Goal: Use online tool/utility: Use online tool/utility

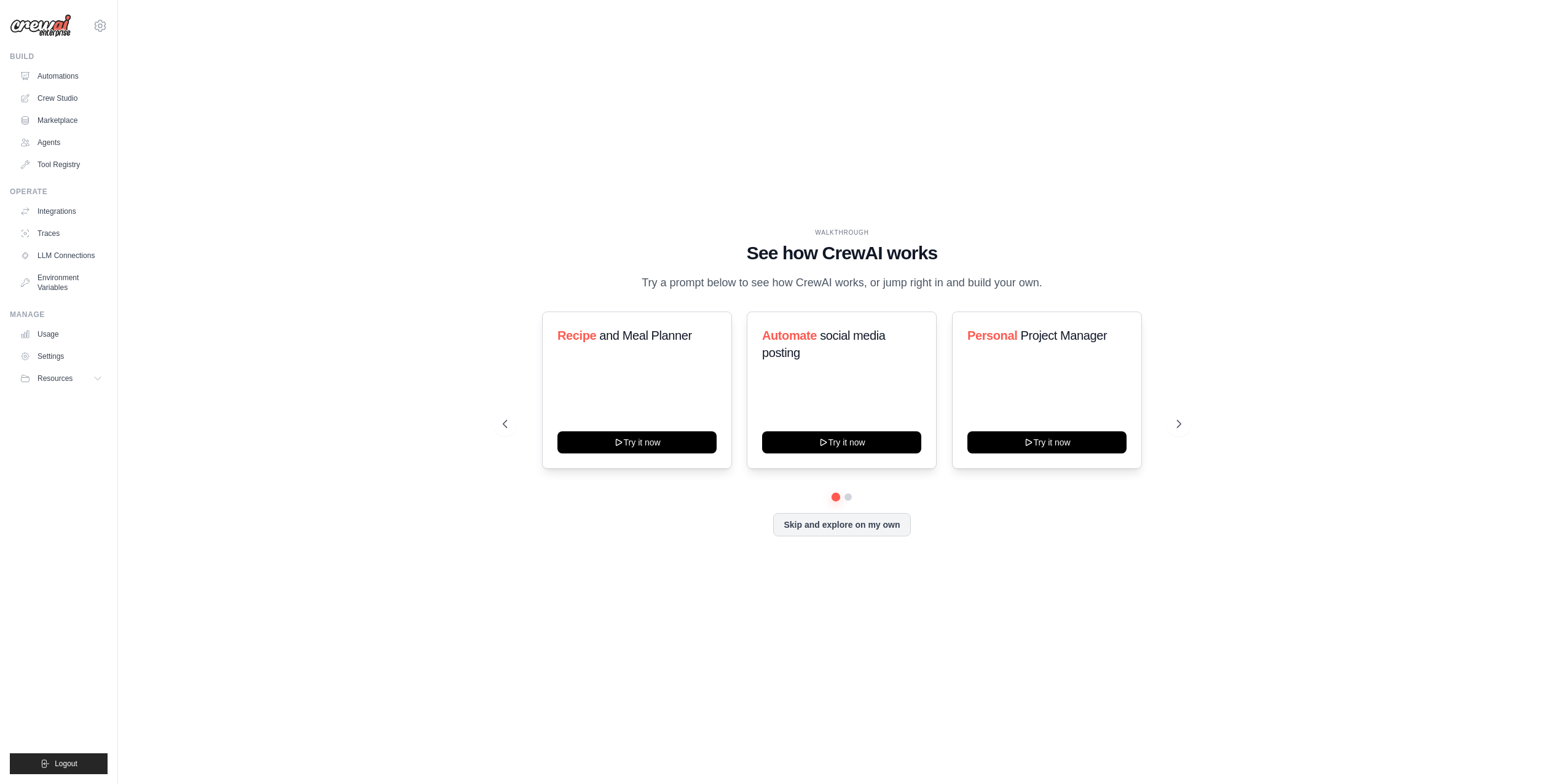
click at [69, 107] on link "Crew Studio" at bounding box center [61, 99] width 93 height 20
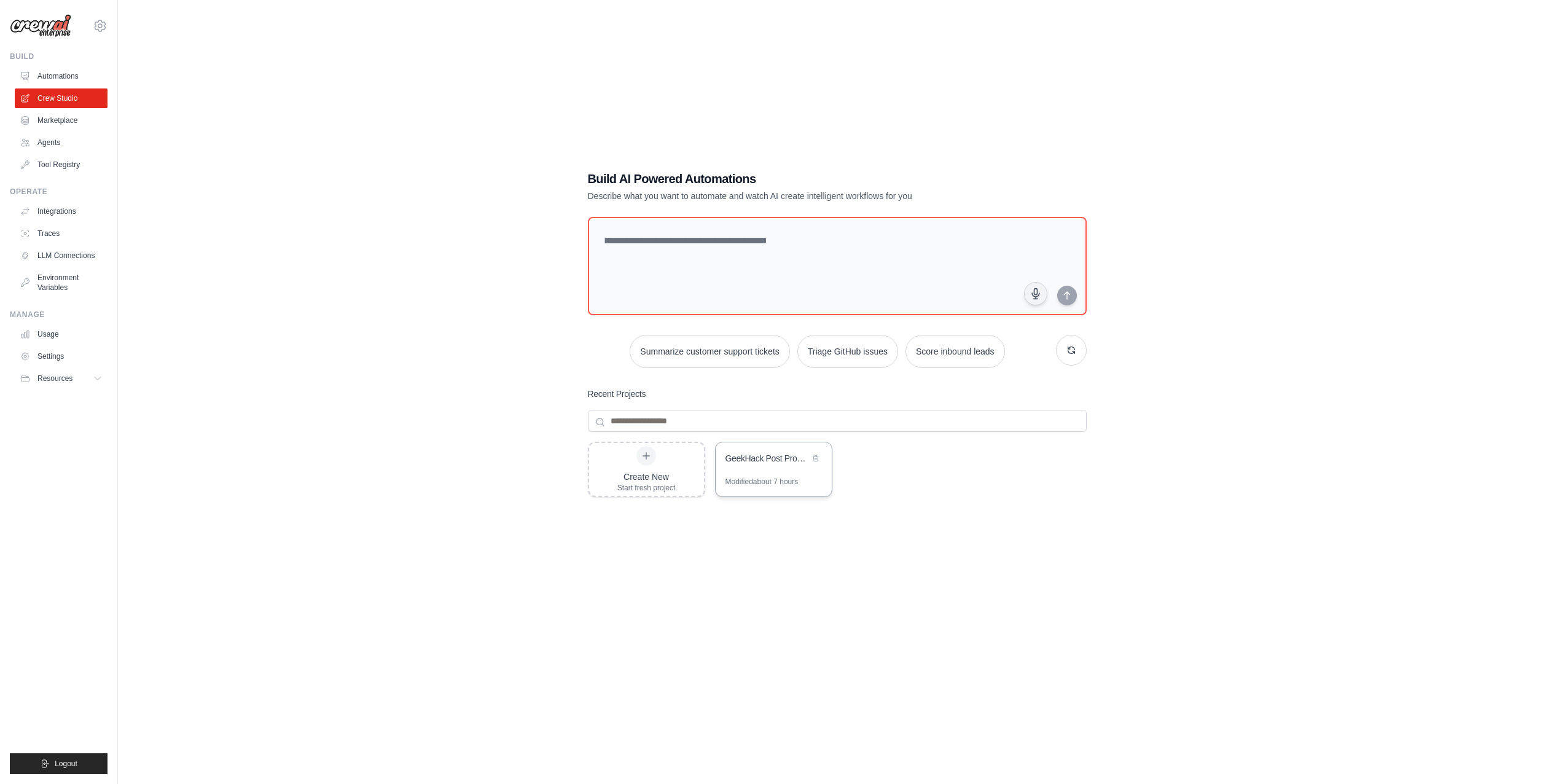
click at [731, 484] on div "Modified about 7 hours" at bounding box center [762, 482] width 73 height 10
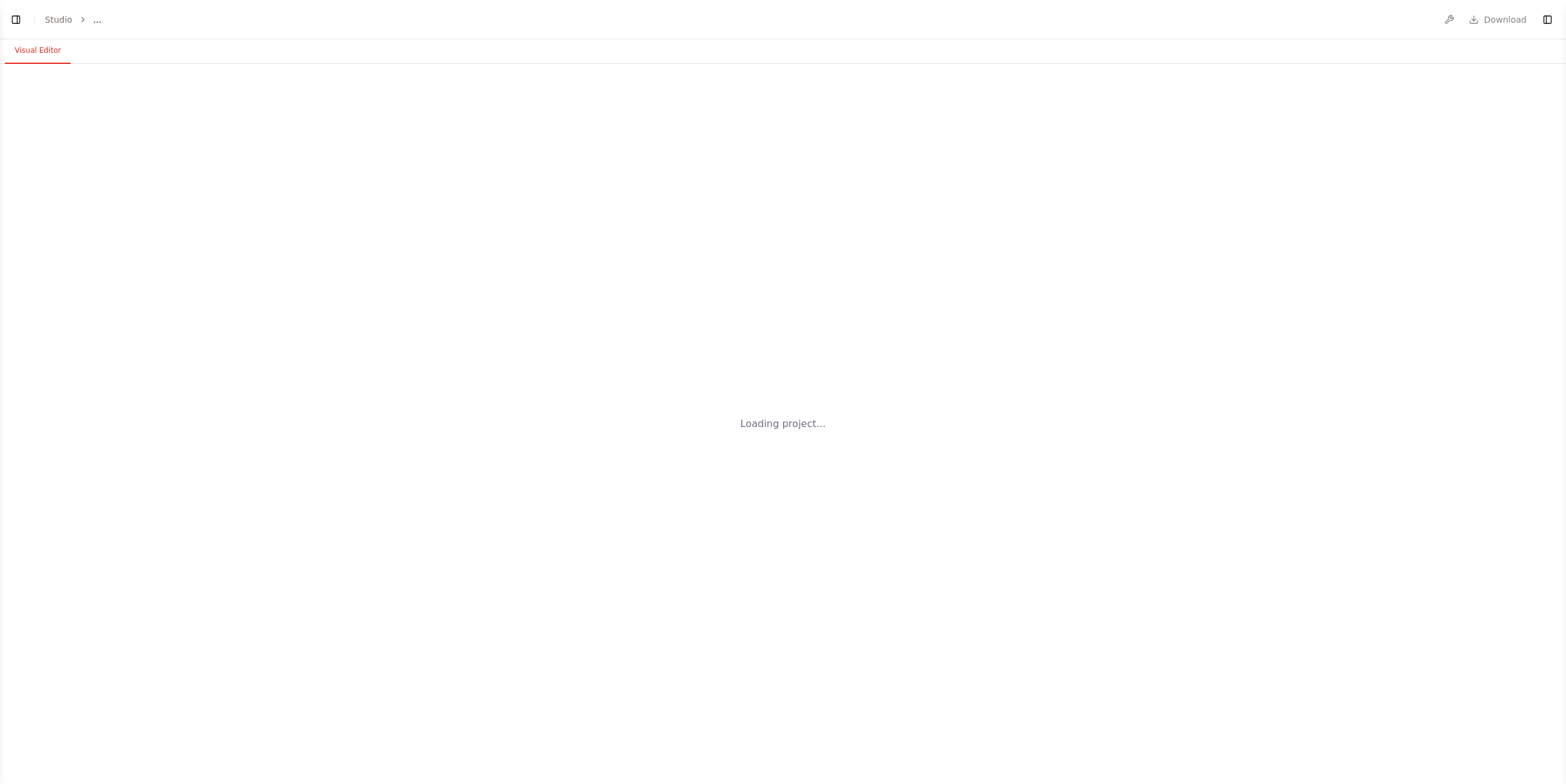
select select "****"
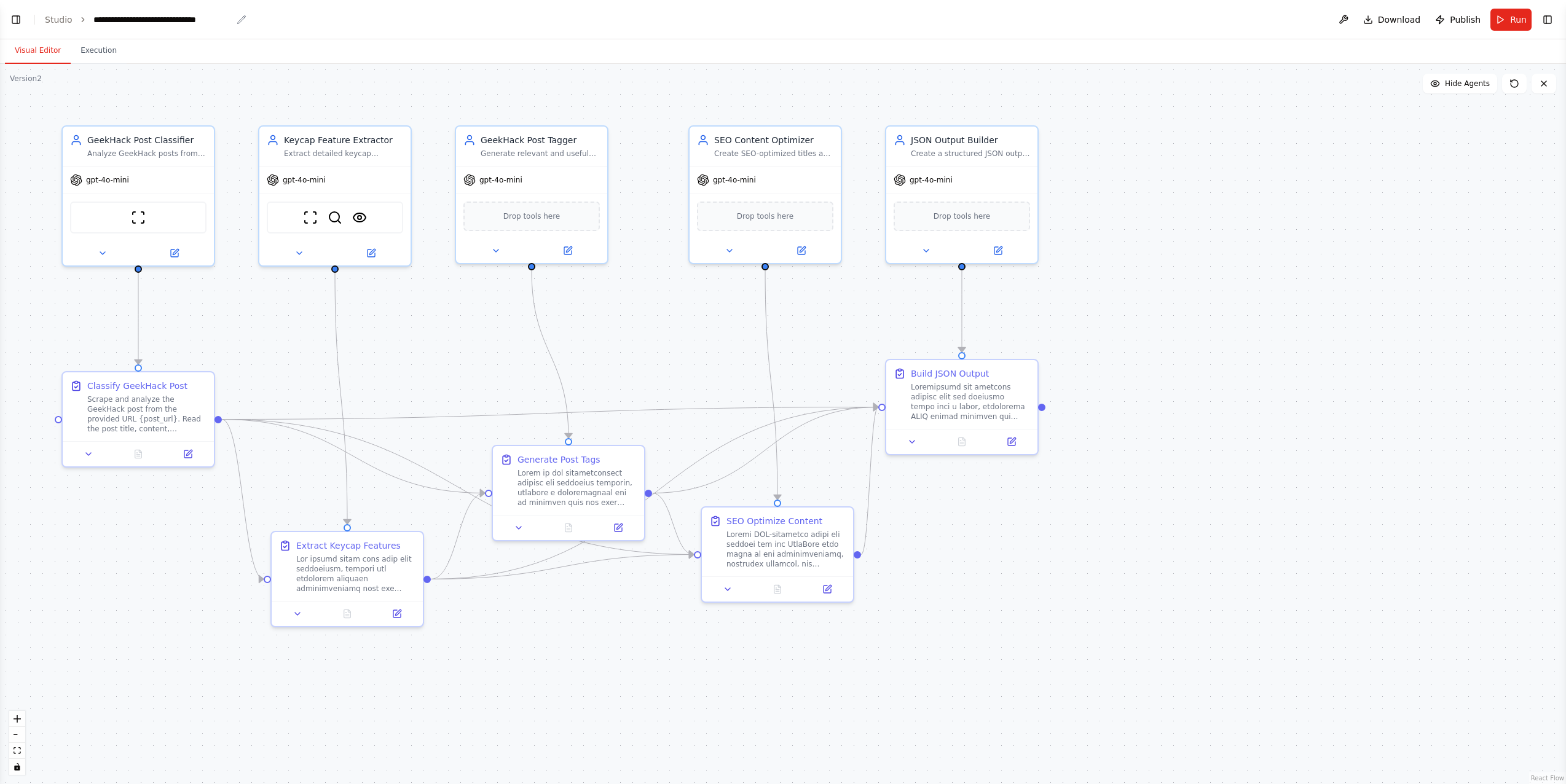
click at [210, 16] on div "**********" at bounding box center [163, 19] width 138 height 12
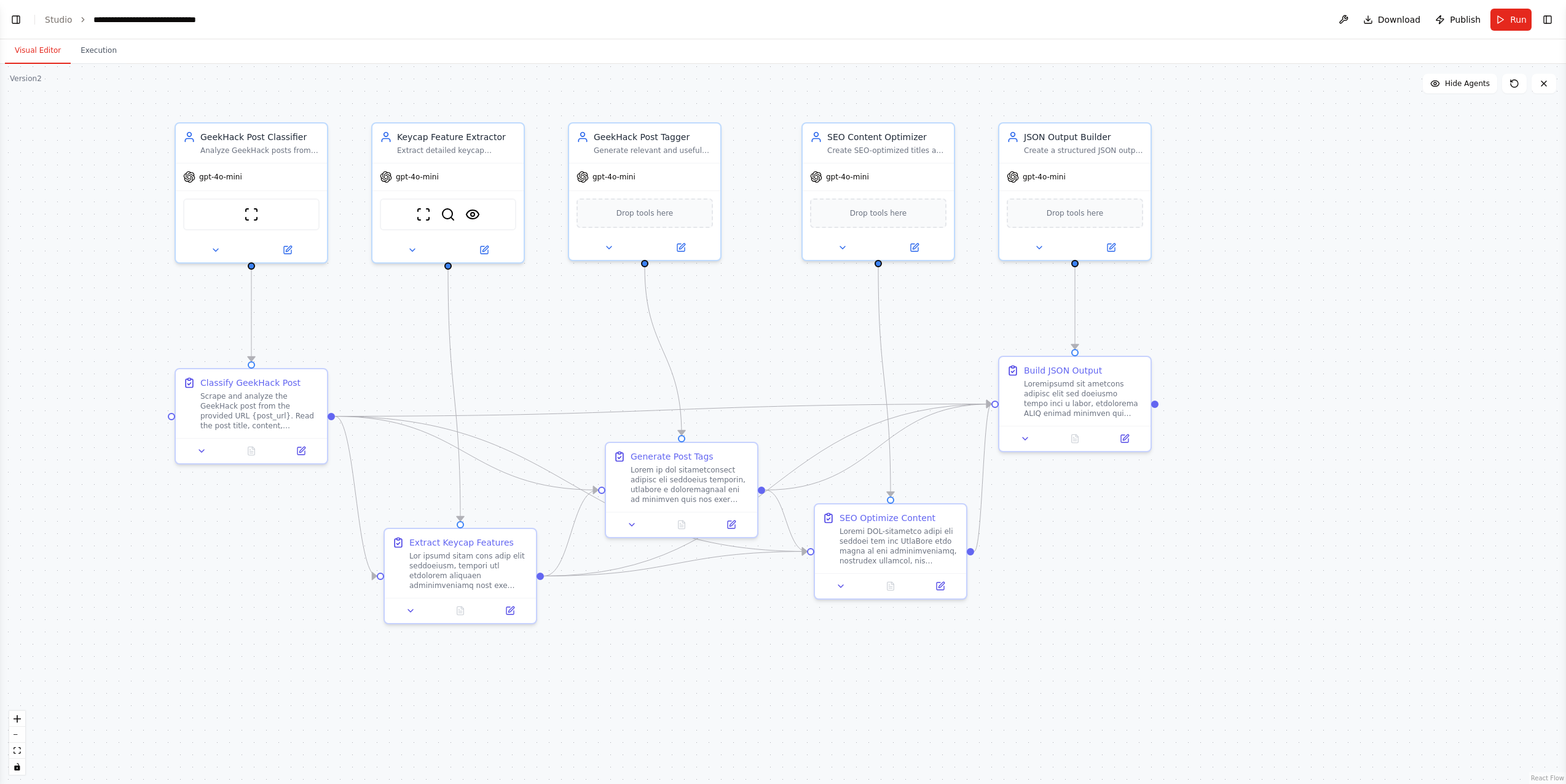
drag, startPoint x: 354, startPoint y: 339, endPoint x: 390, endPoint y: 339, distance: 36.0
click at [390, 339] on div ".deletable-edge-delete-btn { width: 20px; height: 20px; border: 0px solid #ffff…" at bounding box center [783, 424] width 1566 height 720
click at [260, 214] on img at bounding box center [257, 211] width 15 height 15
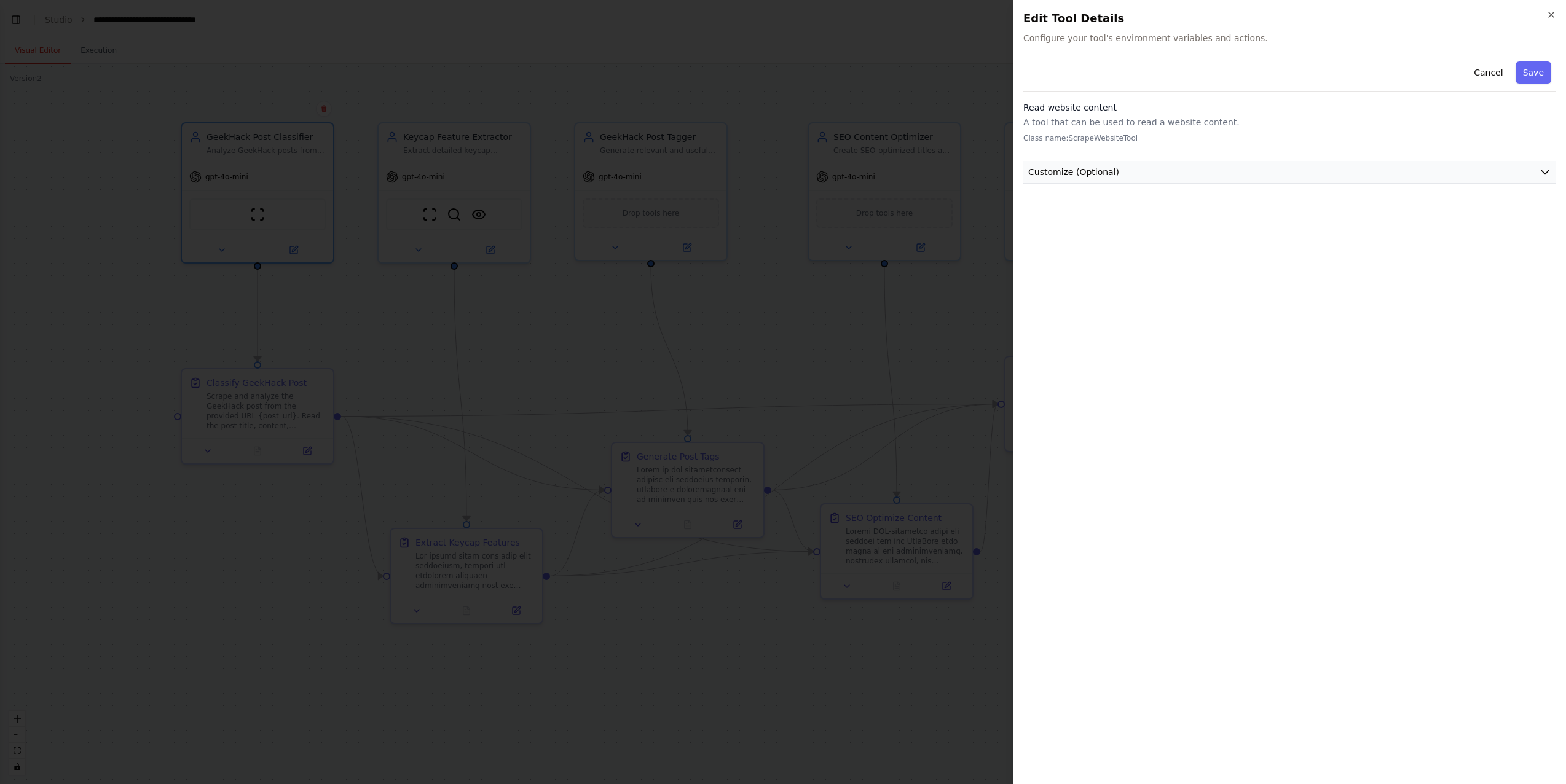
click at [1123, 173] on button "Customize (Optional)" at bounding box center [1290, 172] width 533 height 23
click at [1494, 71] on button "Cancel" at bounding box center [1488, 72] width 43 height 22
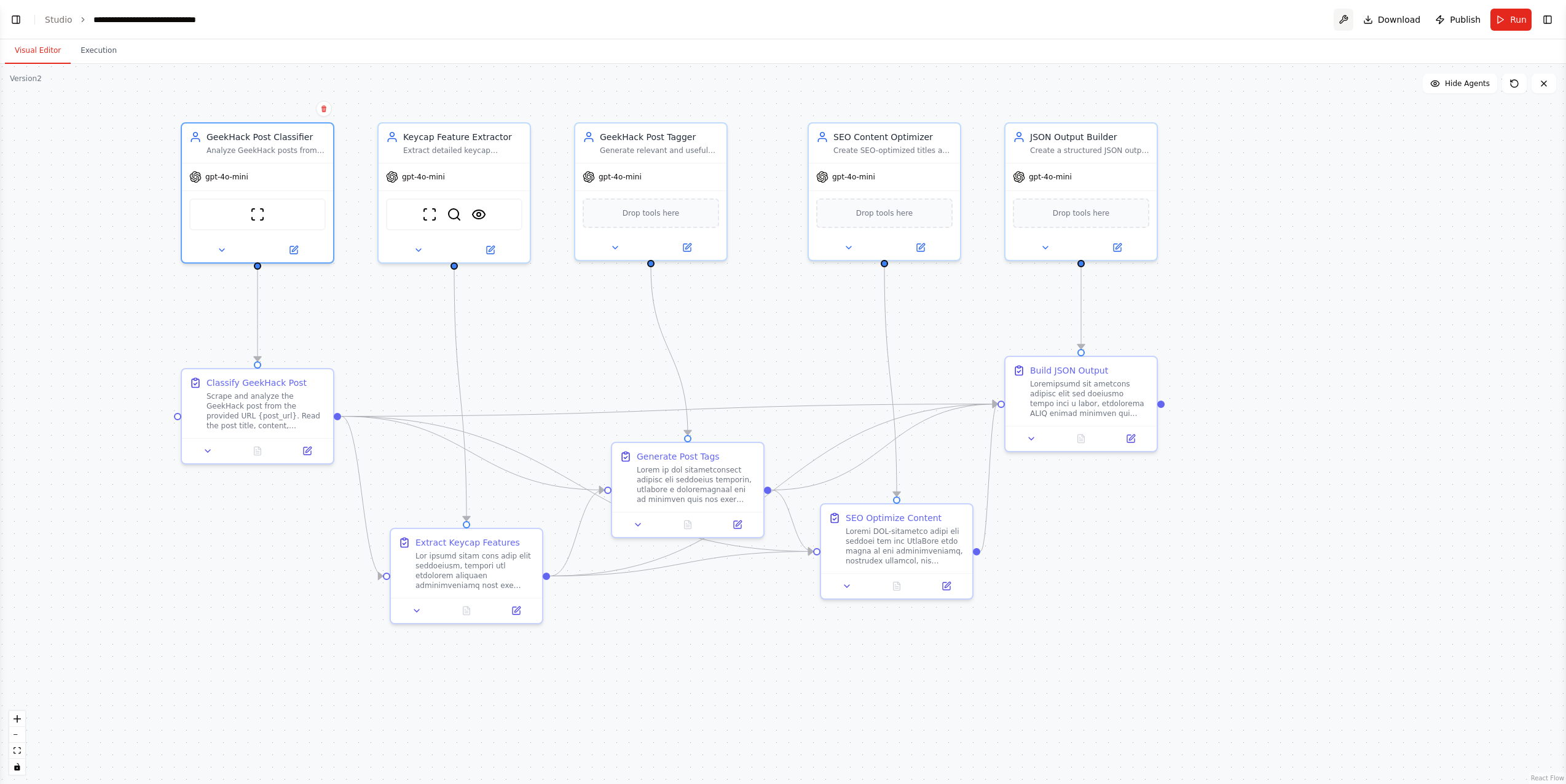
click at [1353, 21] on button at bounding box center [1344, 19] width 20 height 22
click at [1349, 18] on div at bounding box center [1344, 19] width 20 height 22
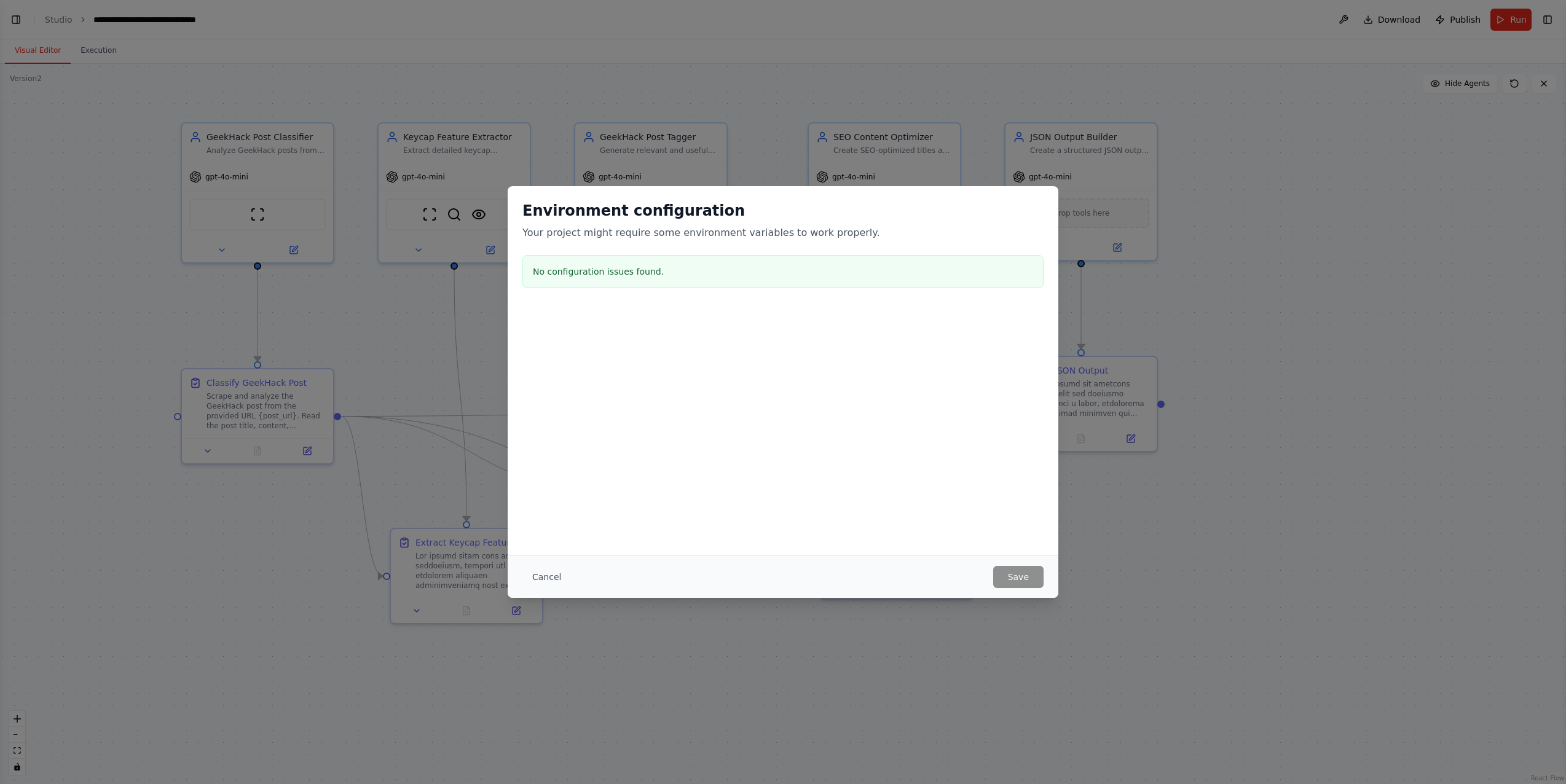
click at [380, 367] on div "Environment configuration Your project might require some environment variables…" at bounding box center [783, 392] width 1566 height 784
click at [1019, 589] on div "Cancel Save" at bounding box center [783, 577] width 551 height 43
click at [548, 587] on button "Cancel" at bounding box center [547, 577] width 48 height 22
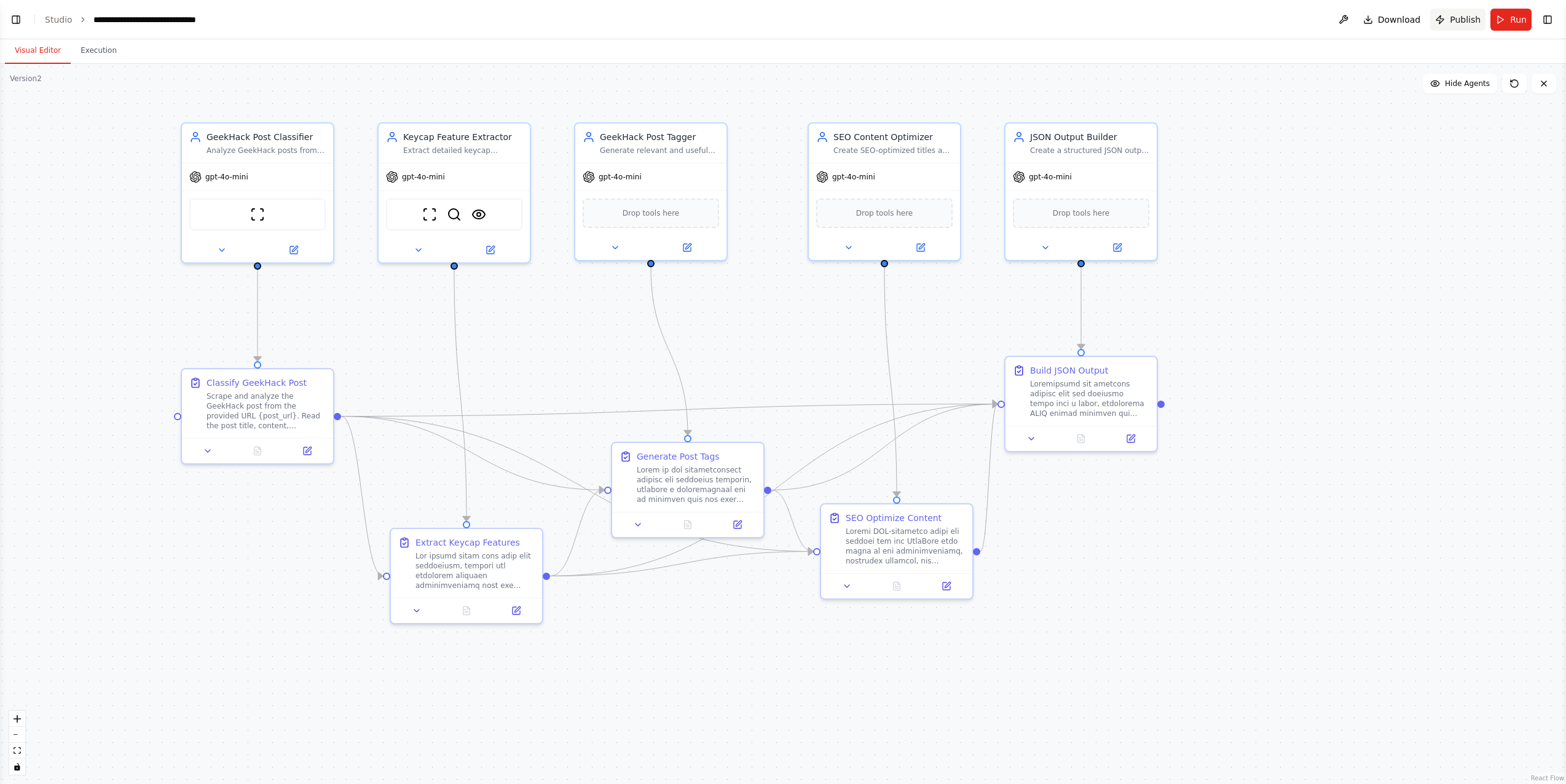
click at [1469, 14] on span "Publish" at bounding box center [1465, 19] width 31 height 12
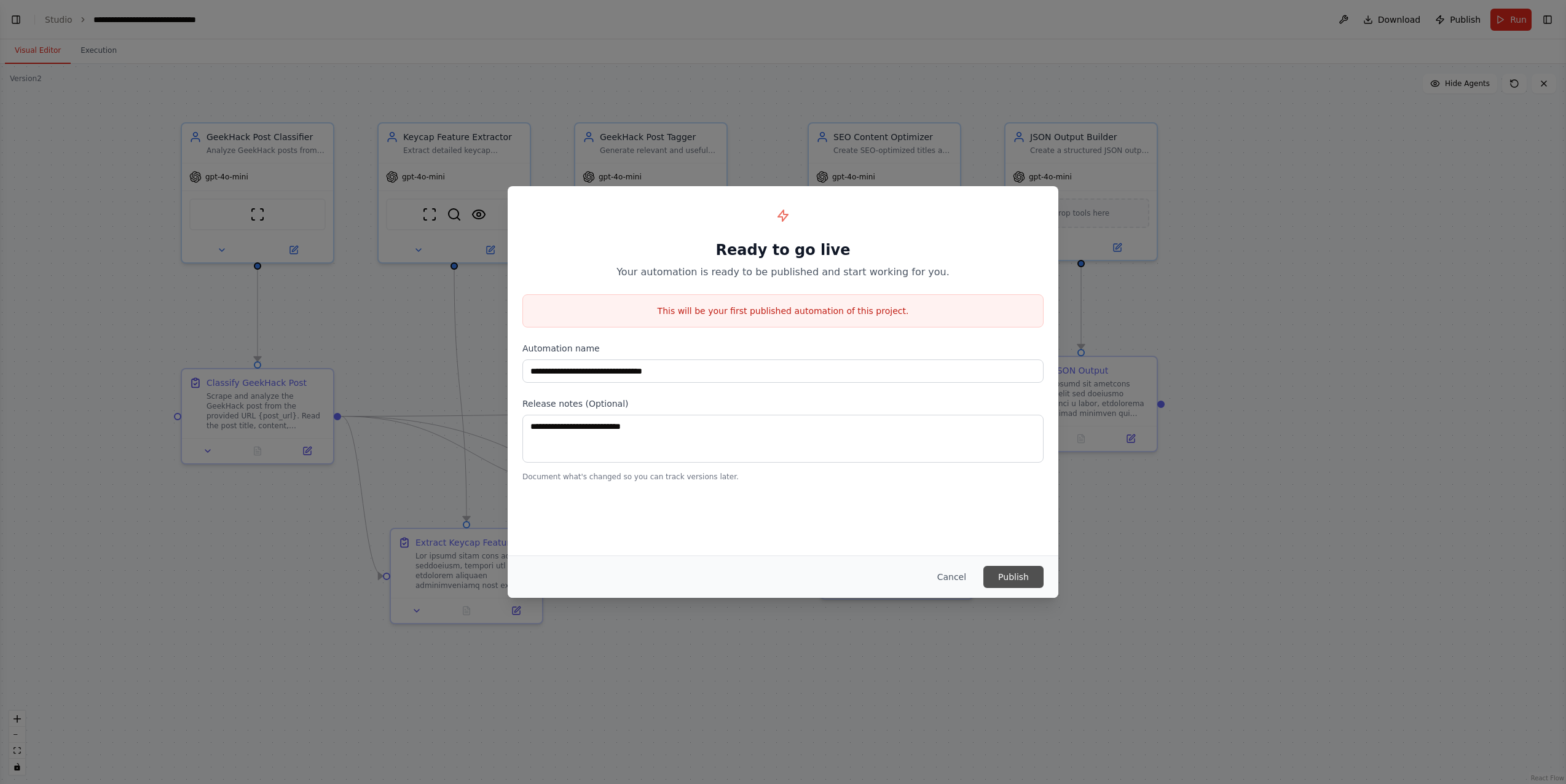
click at [1019, 579] on button "Publish" at bounding box center [1013, 577] width 60 height 22
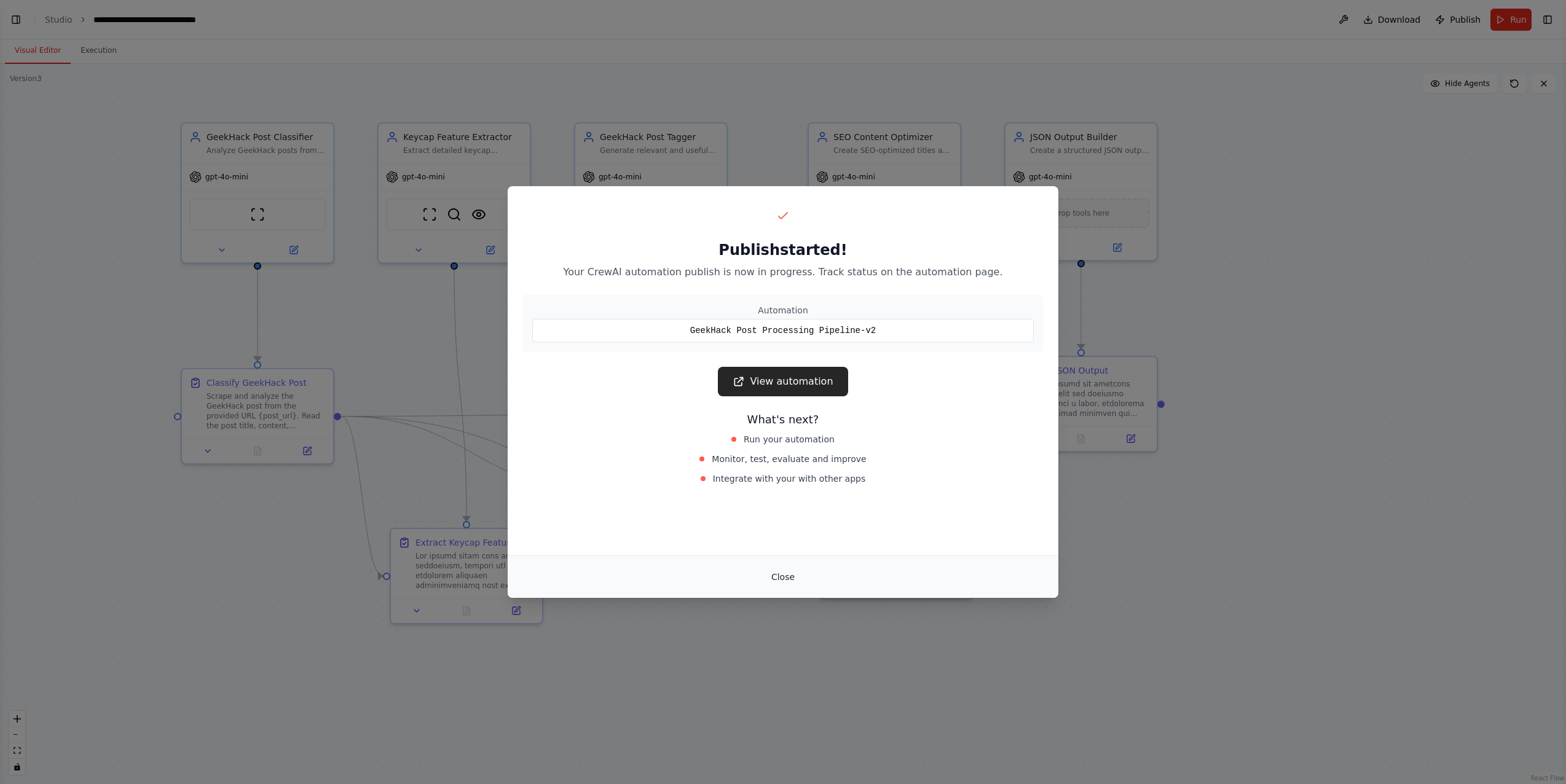
click at [792, 568] on button "Close" at bounding box center [783, 577] width 43 height 22
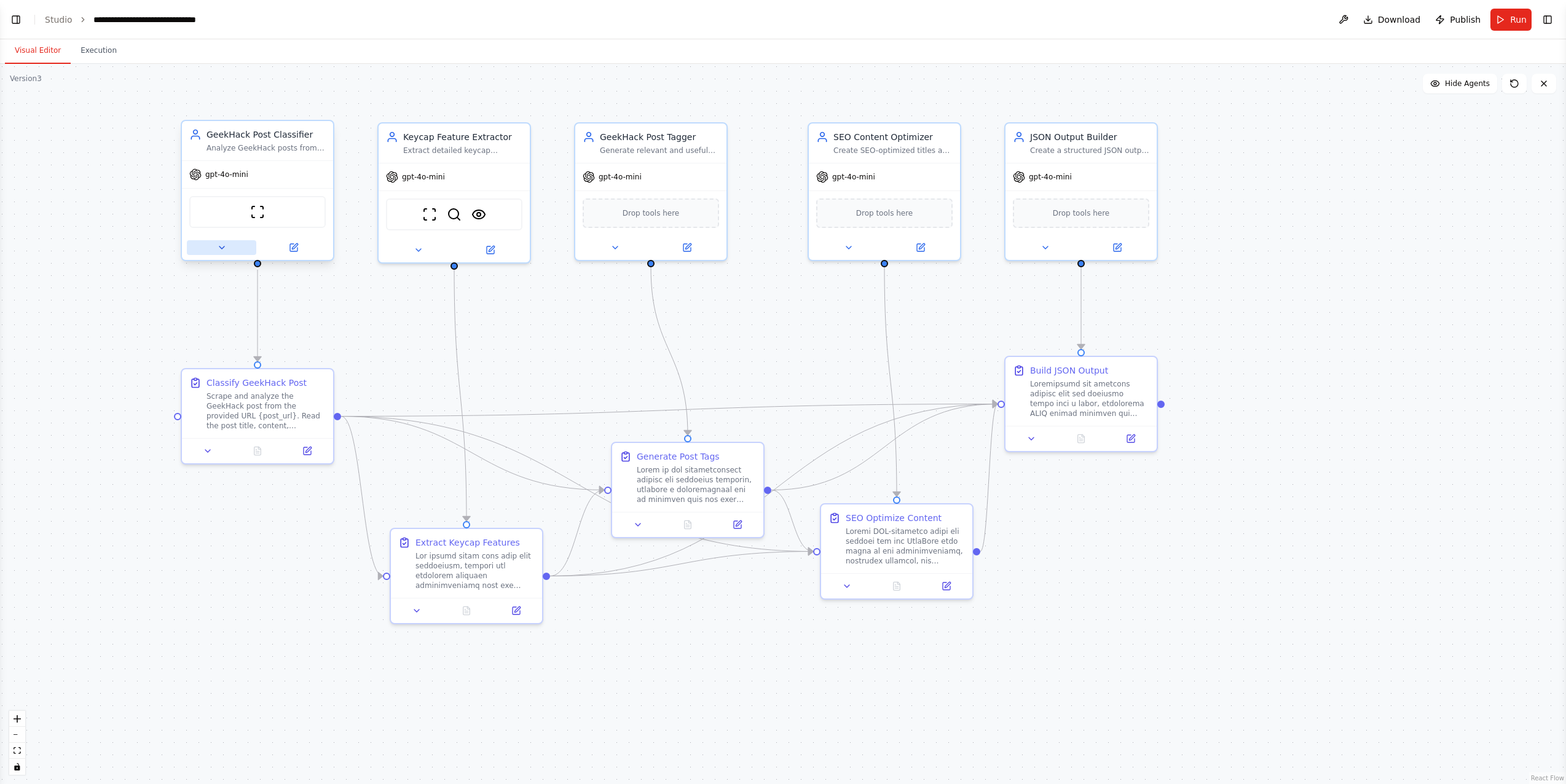
click at [226, 245] on icon at bounding box center [222, 248] width 10 height 10
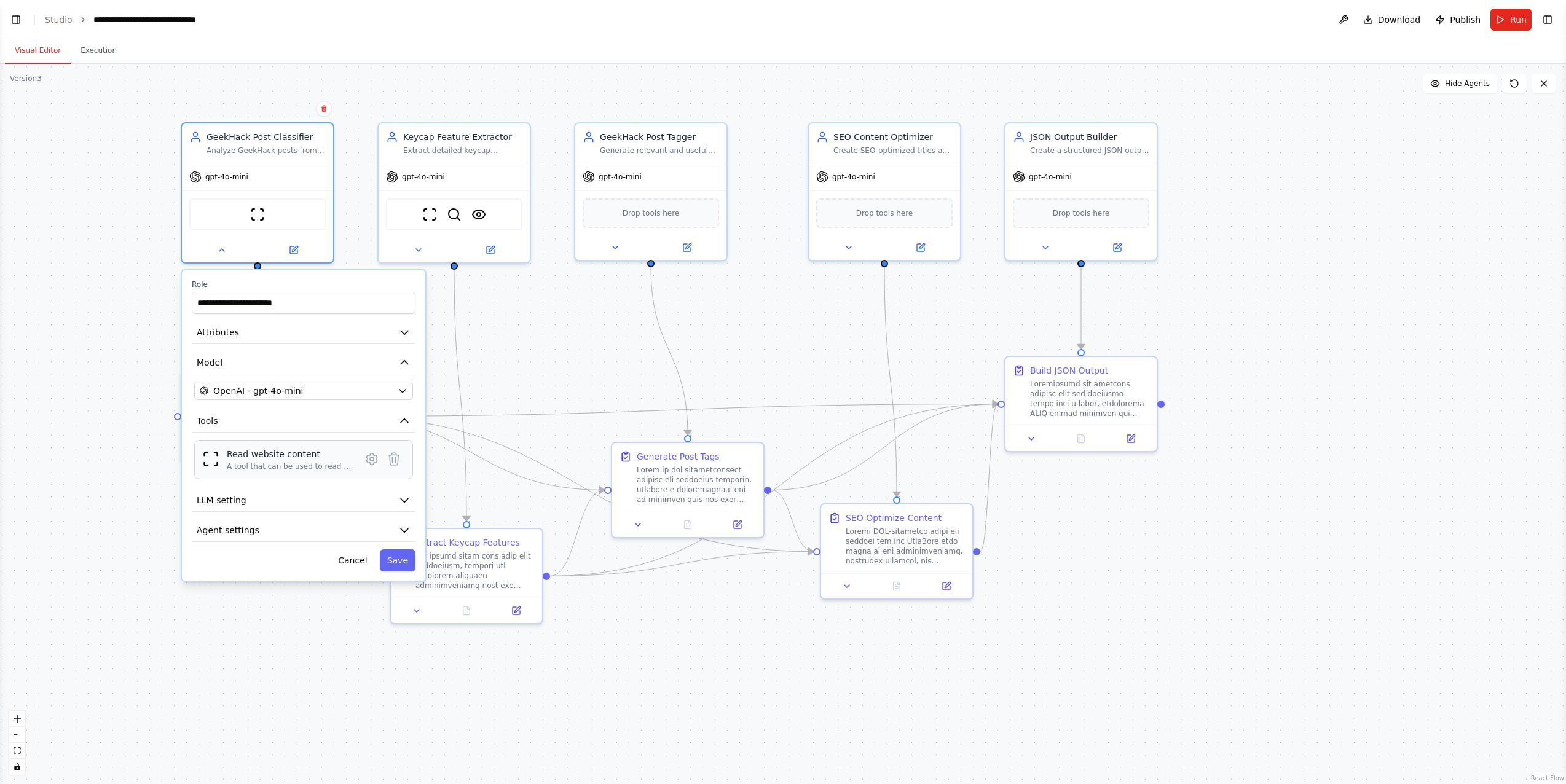
click at [310, 460] on div "Read website content A tool that can be used to read a website content." at bounding box center [290, 459] width 126 height 23
click at [288, 456] on div "Read website content" at bounding box center [290, 453] width 126 height 12
click at [282, 511] on button "LLM setting" at bounding box center [303, 500] width 224 height 23
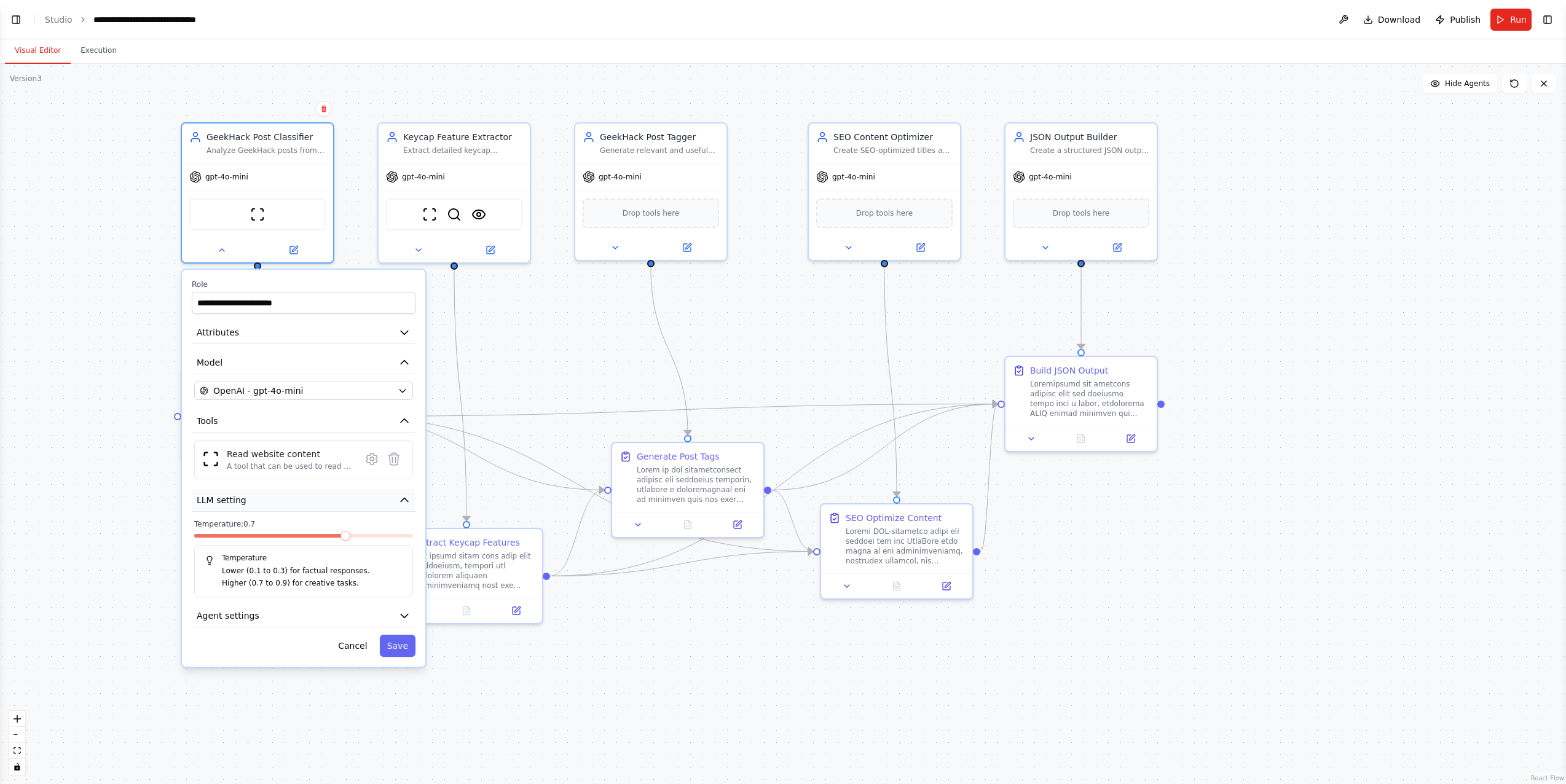
click at [290, 502] on button "LLM setting" at bounding box center [303, 500] width 224 height 23
click at [549, 710] on div ".deletable-edge-delete-btn { width: 20px; height: 20px; border: 0px solid #ffff…" at bounding box center [783, 424] width 1566 height 720
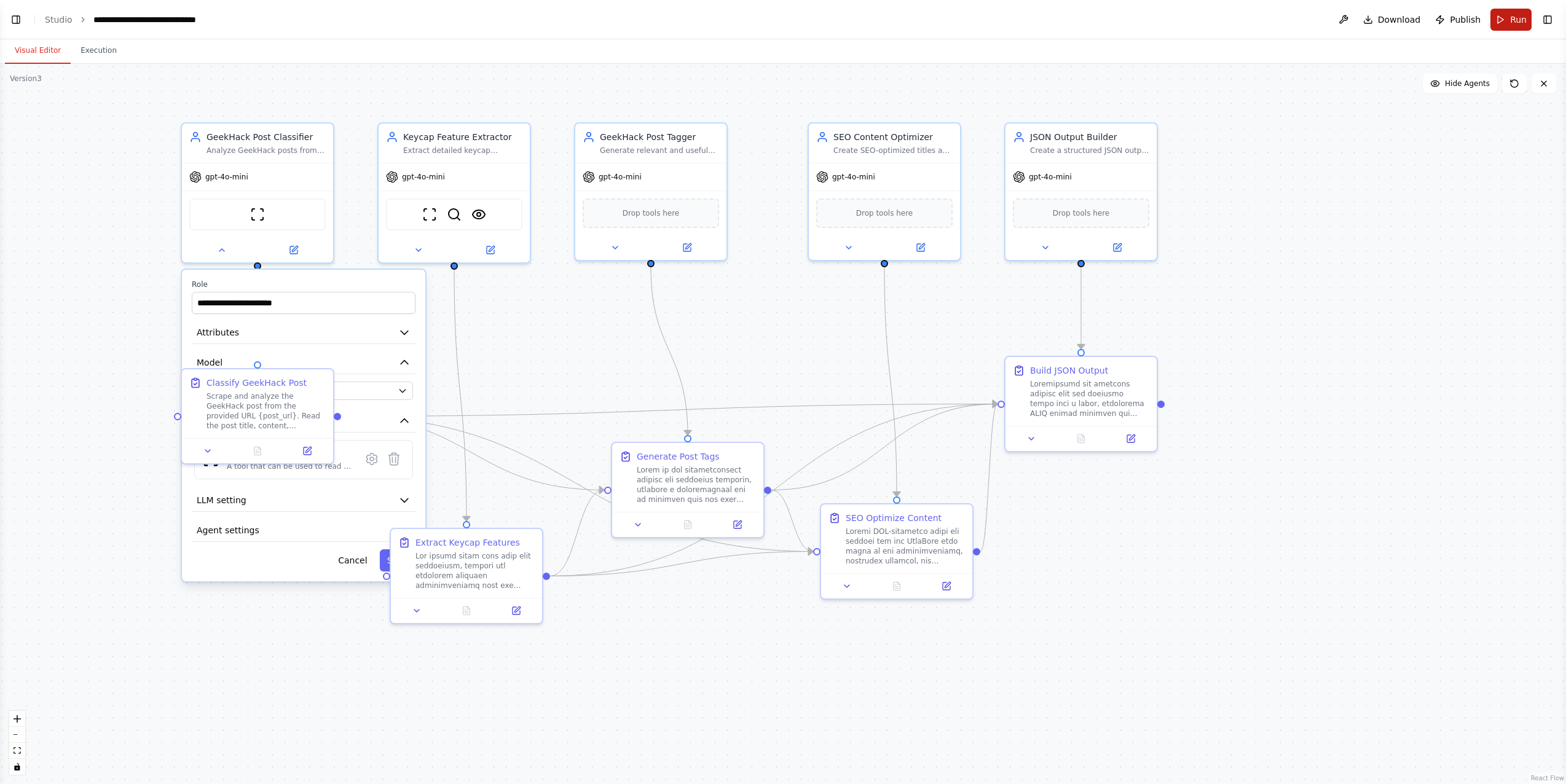
click at [1516, 20] on span "Run" at bounding box center [1518, 19] width 16 height 12
click at [341, 342] on button "Attributes" at bounding box center [303, 333] width 224 height 23
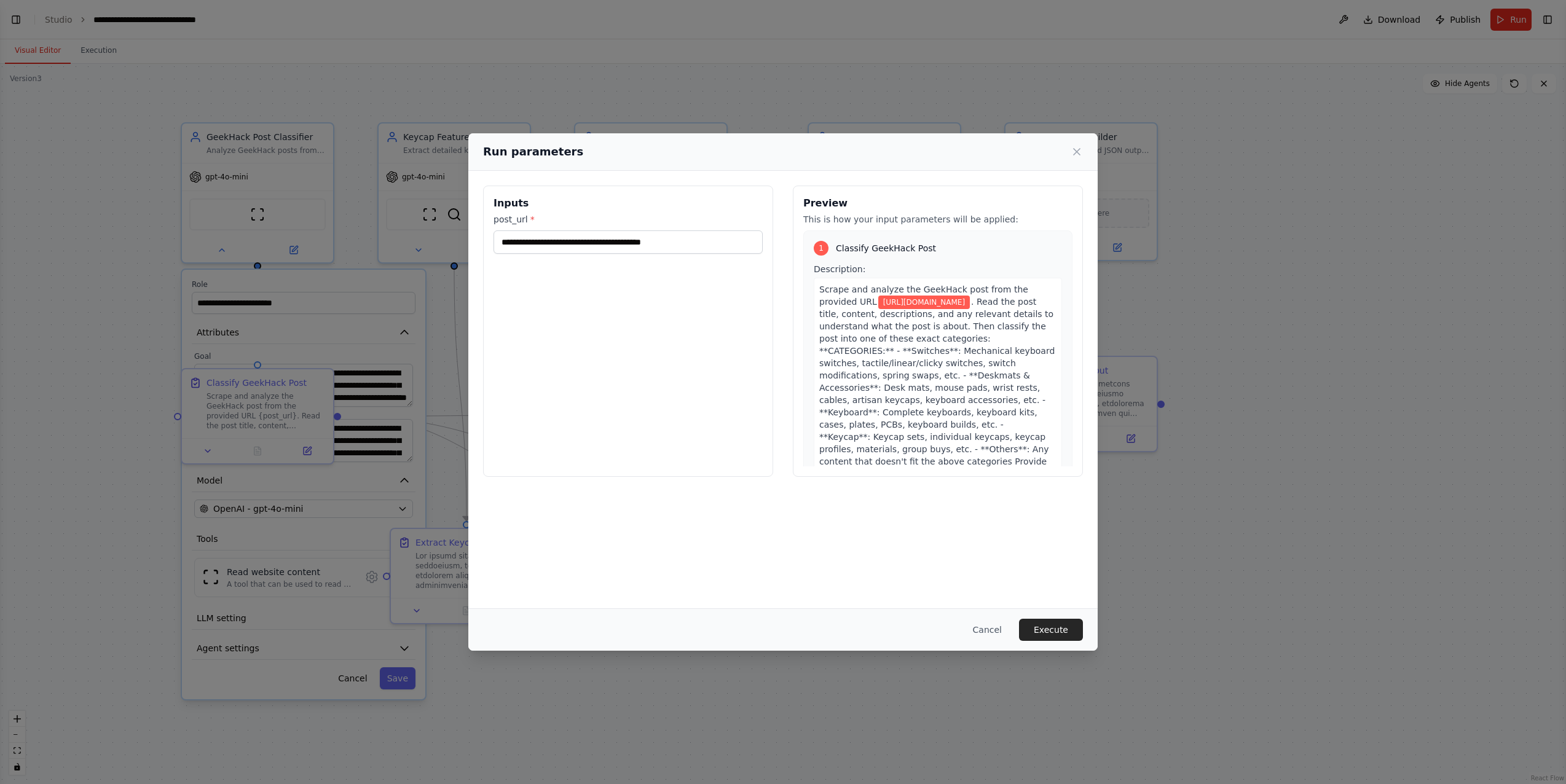
click at [568, 735] on div "**********" at bounding box center [783, 392] width 1566 height 784
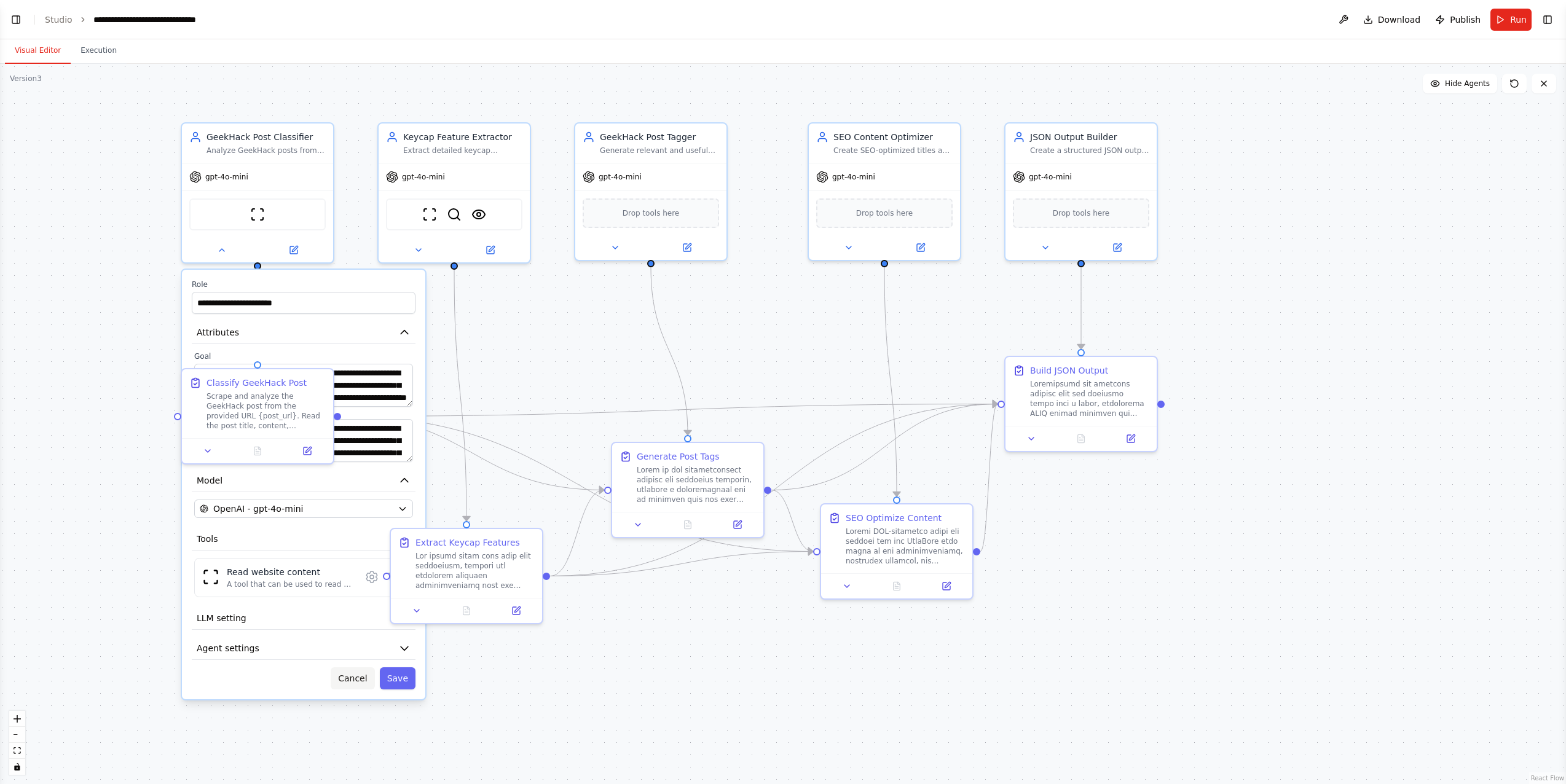
click at [356, 677] on button "Cancel" at bounding box center [352, 678] width 43 height 22
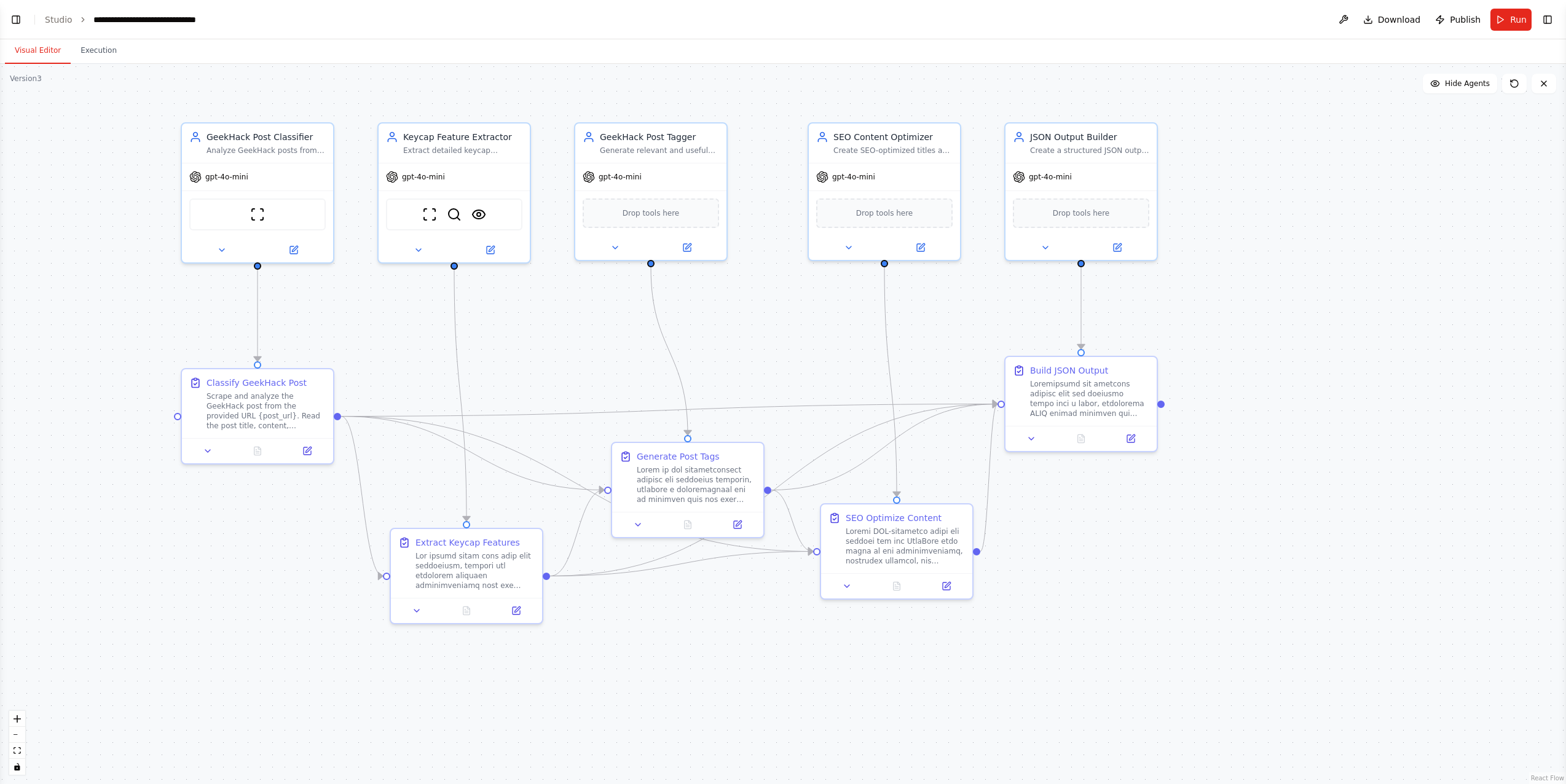
click at [46, 48] on button "Visual Editor" at bounding box center [38, 51] width 66 height 26
click at [84, 48] on button "Execution" at bounding box center [99, 51] width 56 height 26
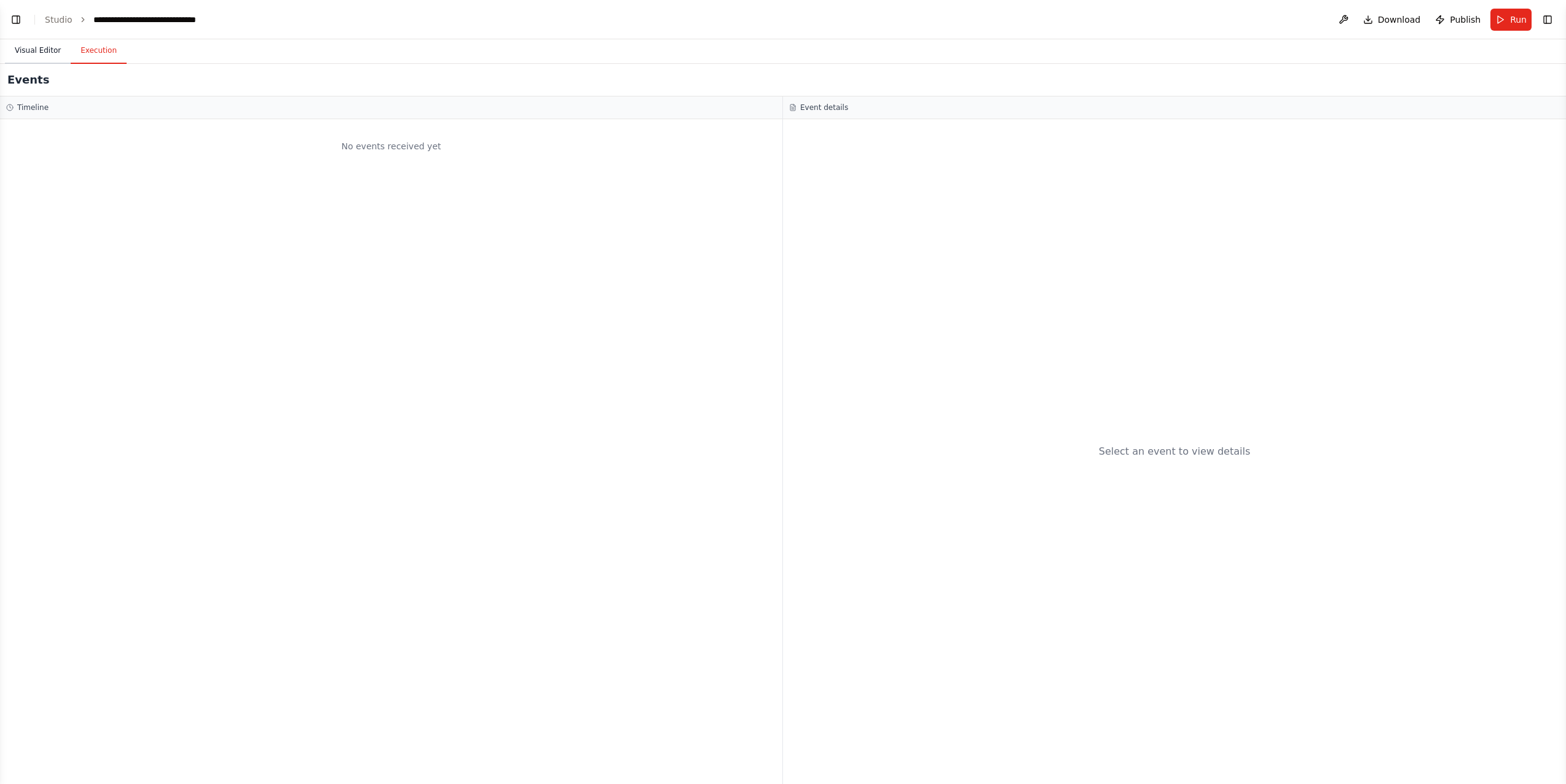
click at [46, 49] on button "Visual Editor" at bounding box center [38, 51] width 66 height 26
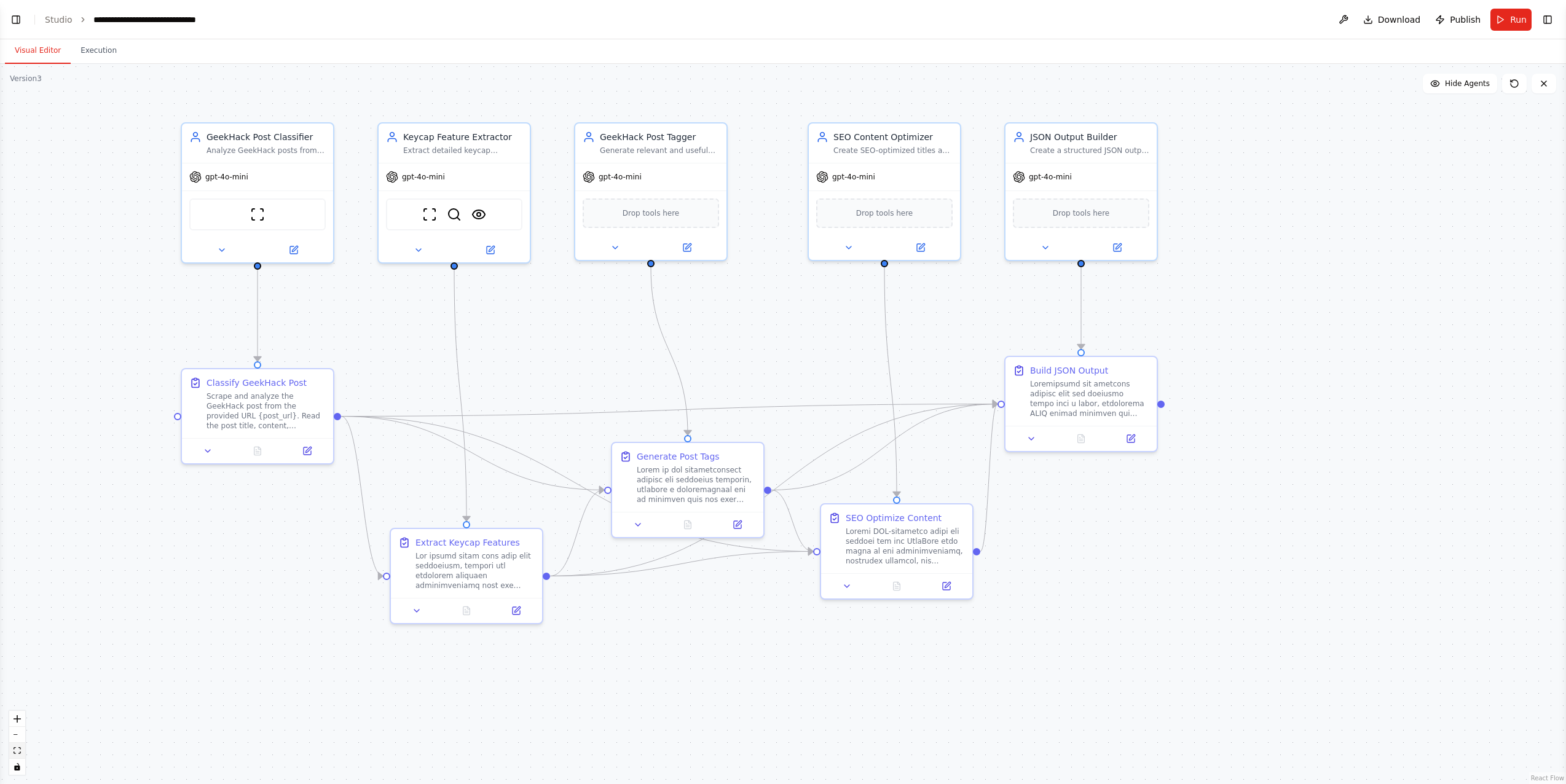
click at [19, 749] on icon "fit view" at bounding box center [17, 751] width 7 height 7
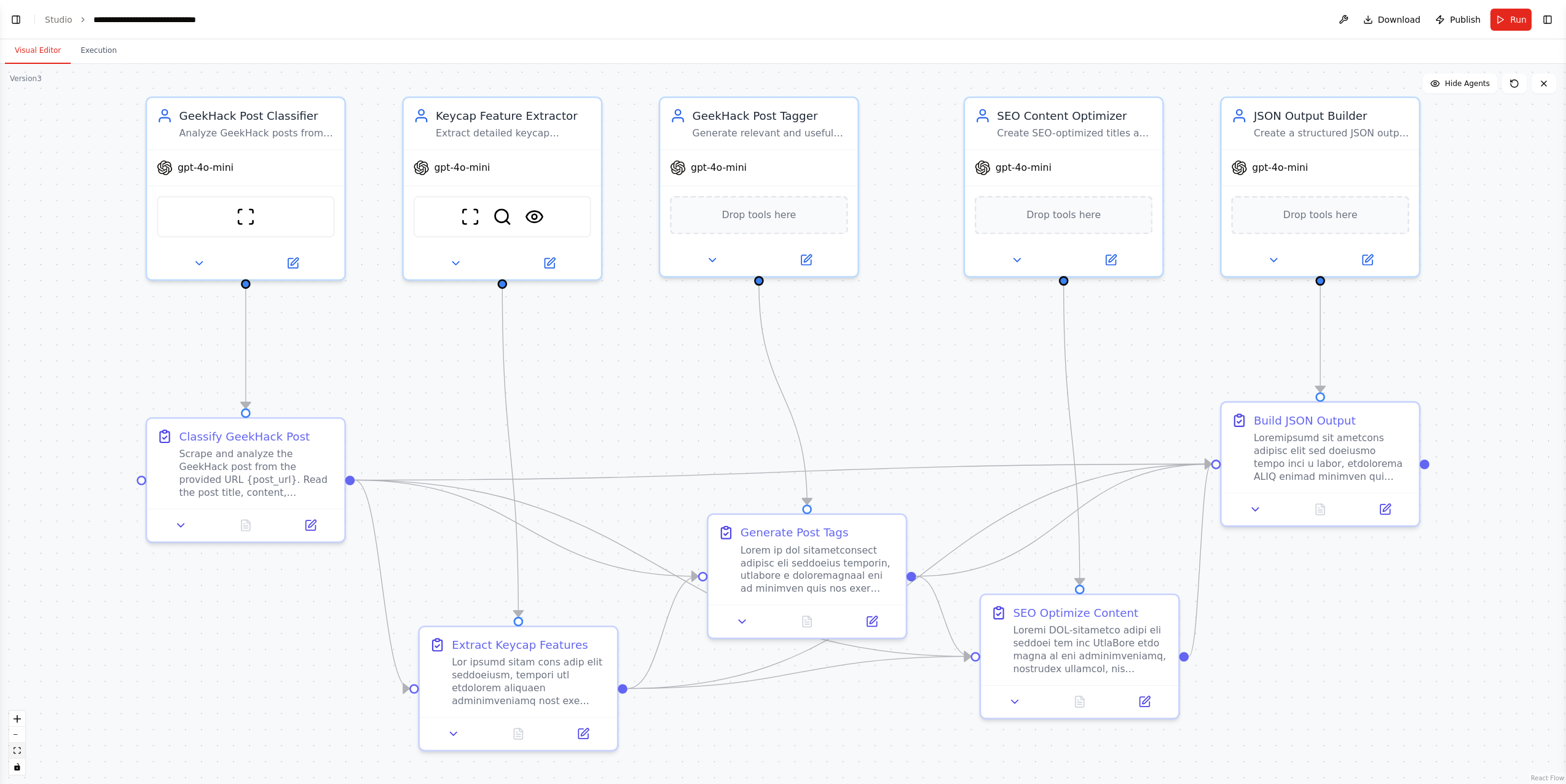
click at [19, 749] on icon "fit view" at bounding box center [17, 751] width 7 height 7
click at [1510, 21] on button "Run" at bounding box center [1511, 19] width 41 height 22
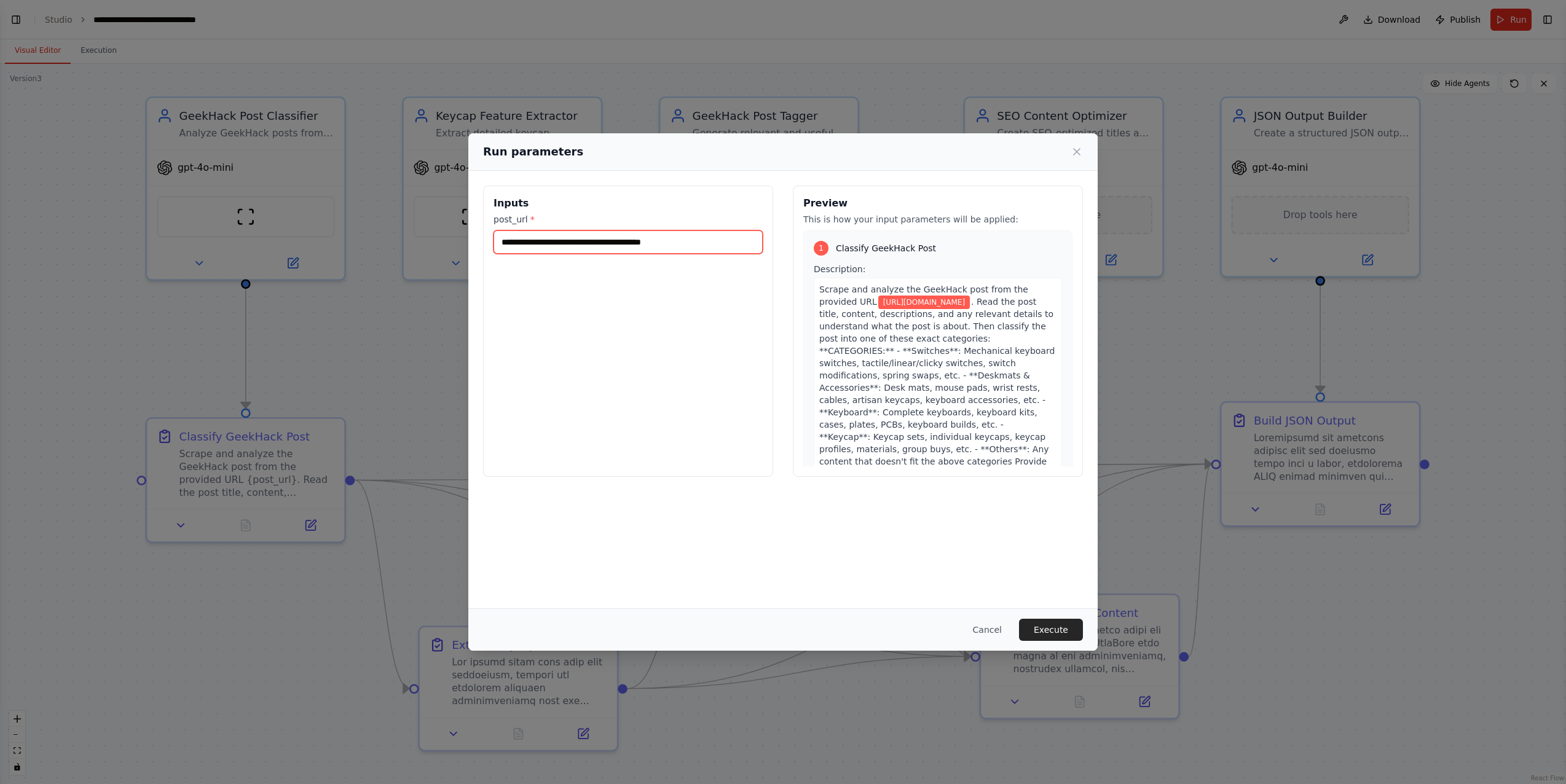
drag, startPoint x: 669, startPoint y: 250, endPoint x: 662, endPoint y: 244, distance: 9.2
click at [662, 245] on input "**********" at bounding box center [628, 242] width 269 height 23
click at [662, 244] on input "**********" at bounding box center [628, 242] width 269 height 23
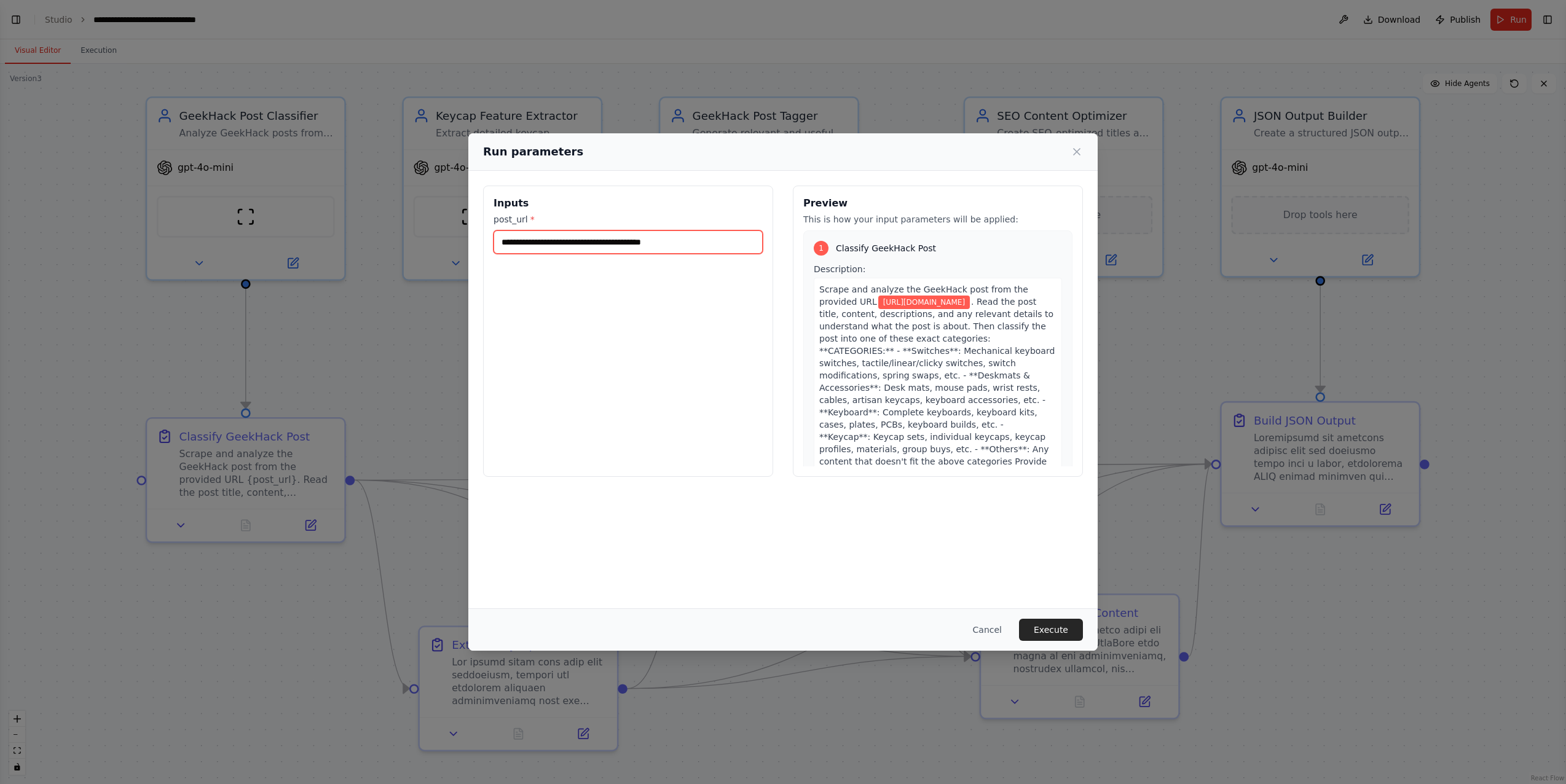
click at [662, 244] on input "**********" at bounding box center [628, 242] width 269 height 23
click at [682, 249] on input "**********" at bounding box center [628, 242] width 269 height 23
paste input "text"
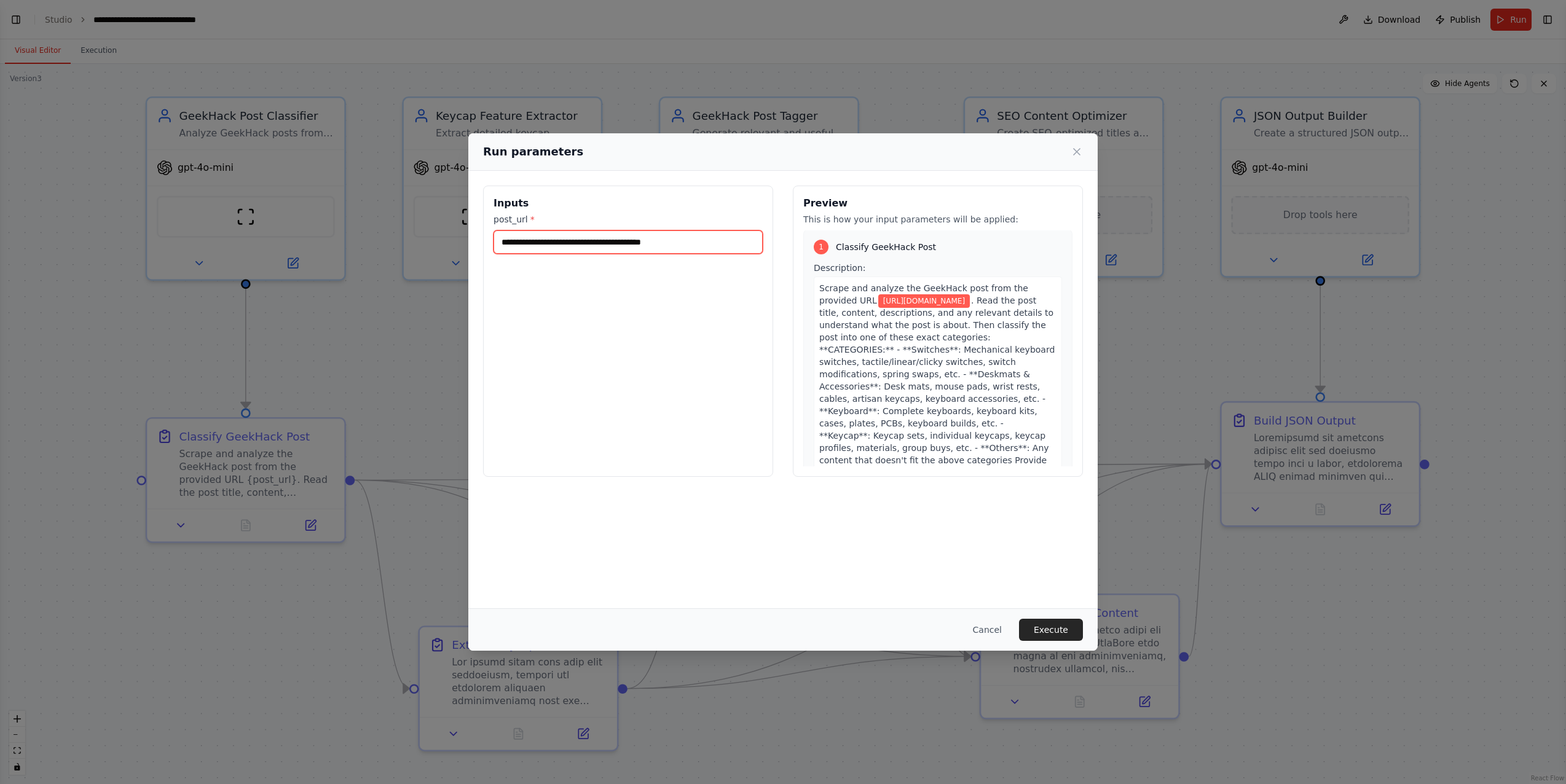
scroll to position [0, 0]
type input "**********"
click at [878, 309] on span "https://geekhack.org/index.php?topic=125359.0" at bounding box center [924, 302] width 92 height 13
click at [1048, 630] on button "Execute" at bounding box center [1051, 629] width 64 height 22
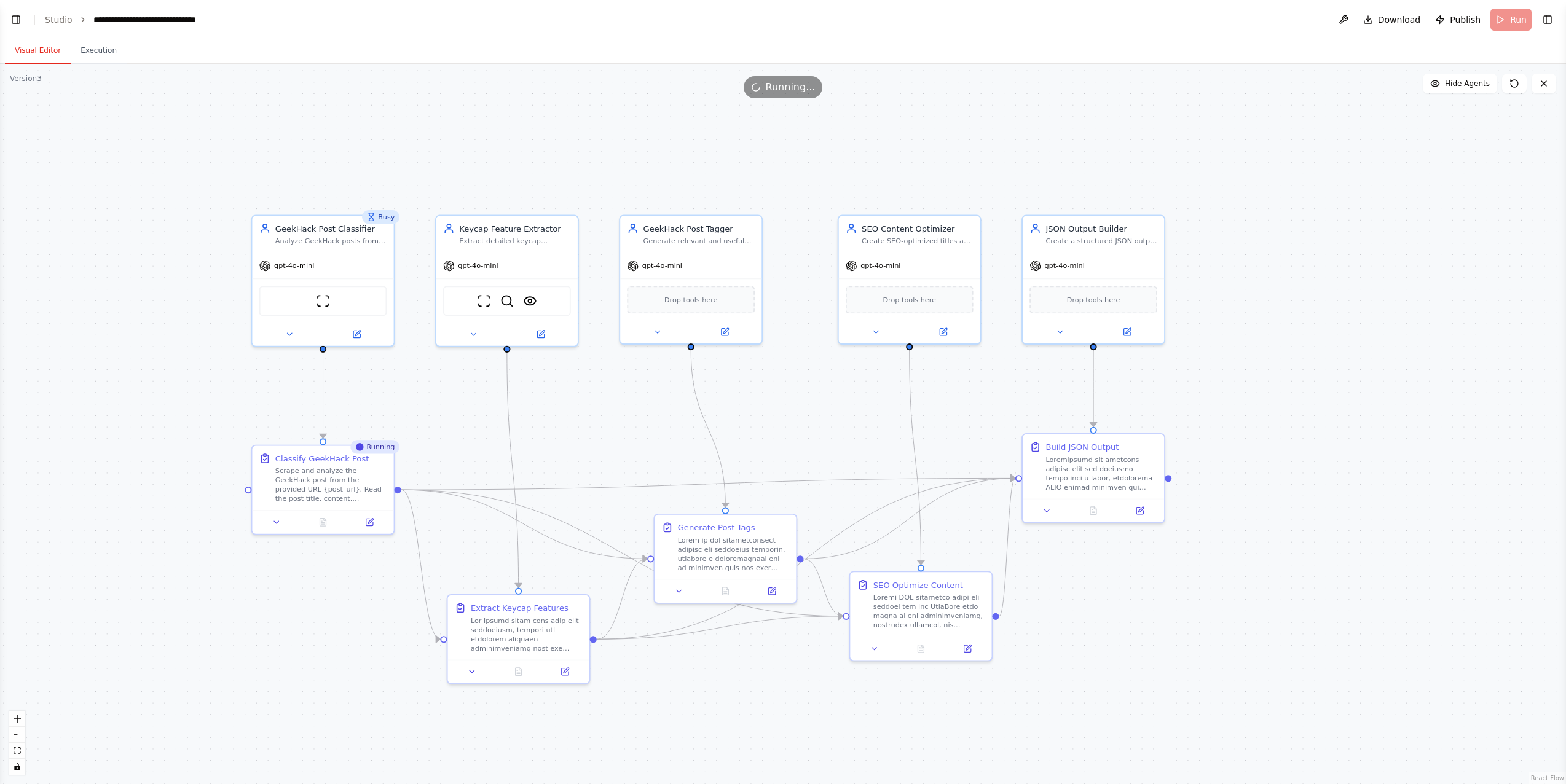
click at [371, 447] on div "Running" at bounding box center [375, 446] width 49 height 13
click at [326, 521] on icon at bounding box center [323, 519] width 6 height 7
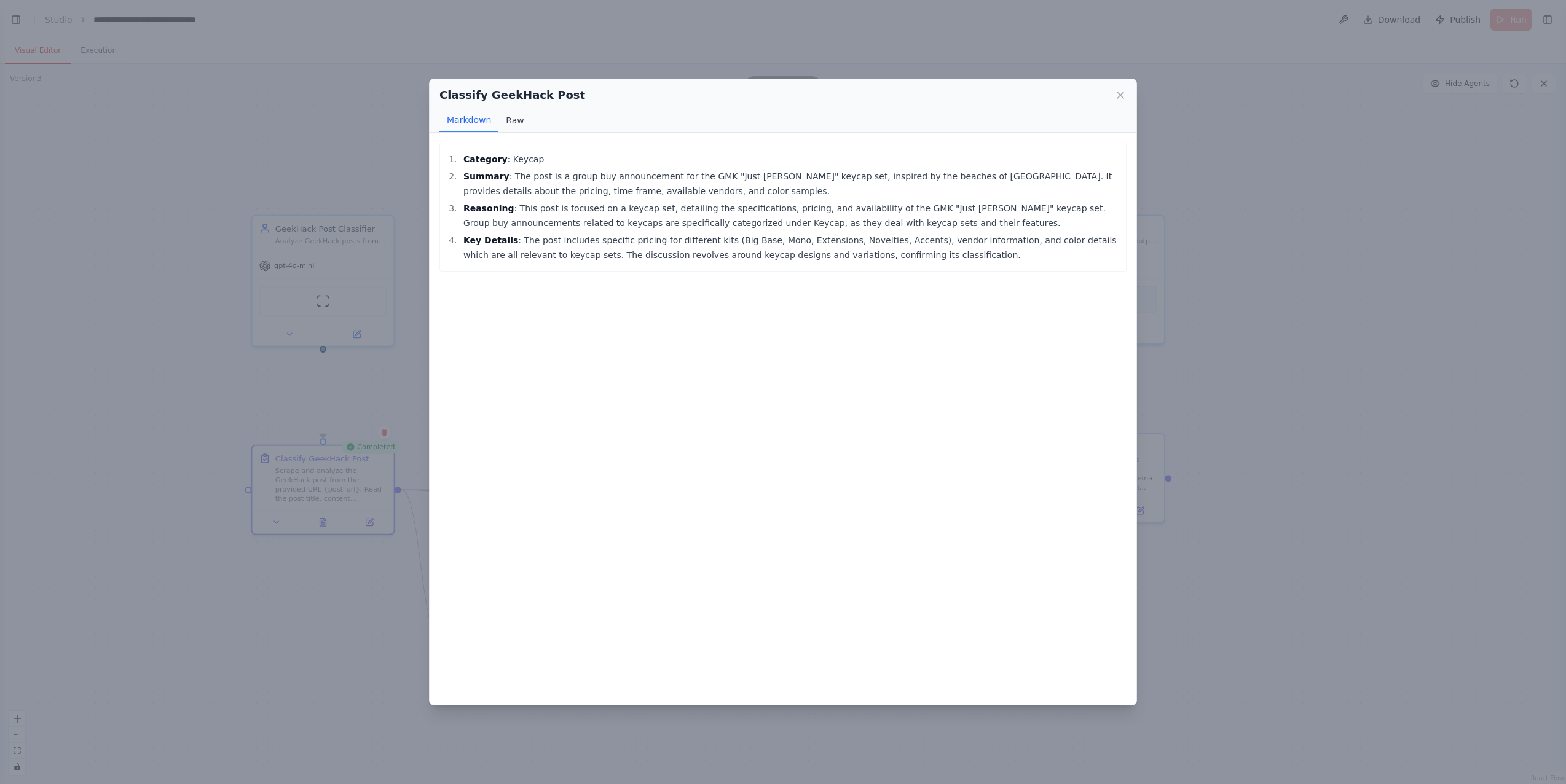
click at [511, 121] on button "Raw" at bounding box center [515, 120] width 33 height 23
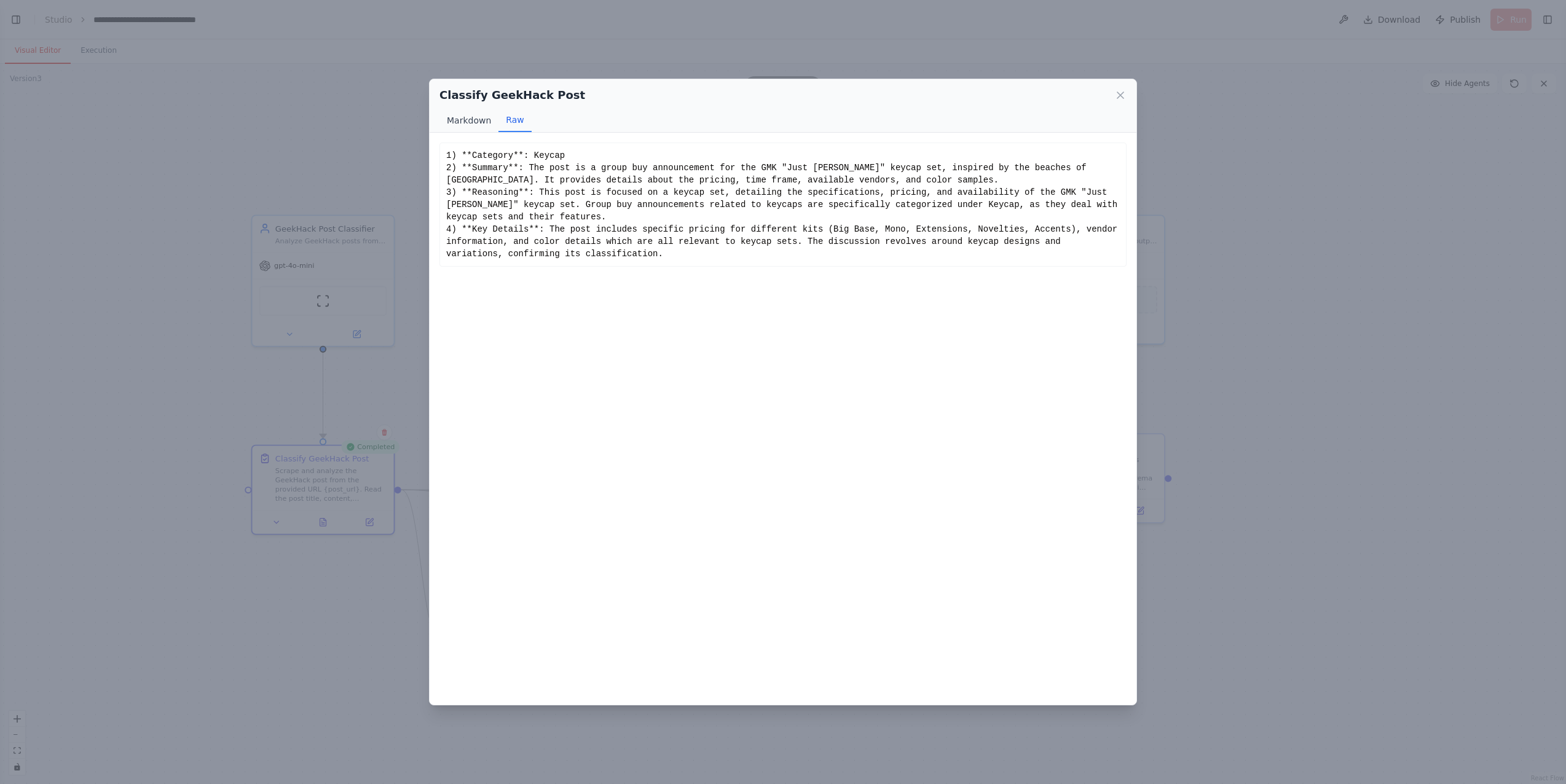
click at [479, 118] on button "Markdown" at bounding box center [469, 120] width 59 height 23
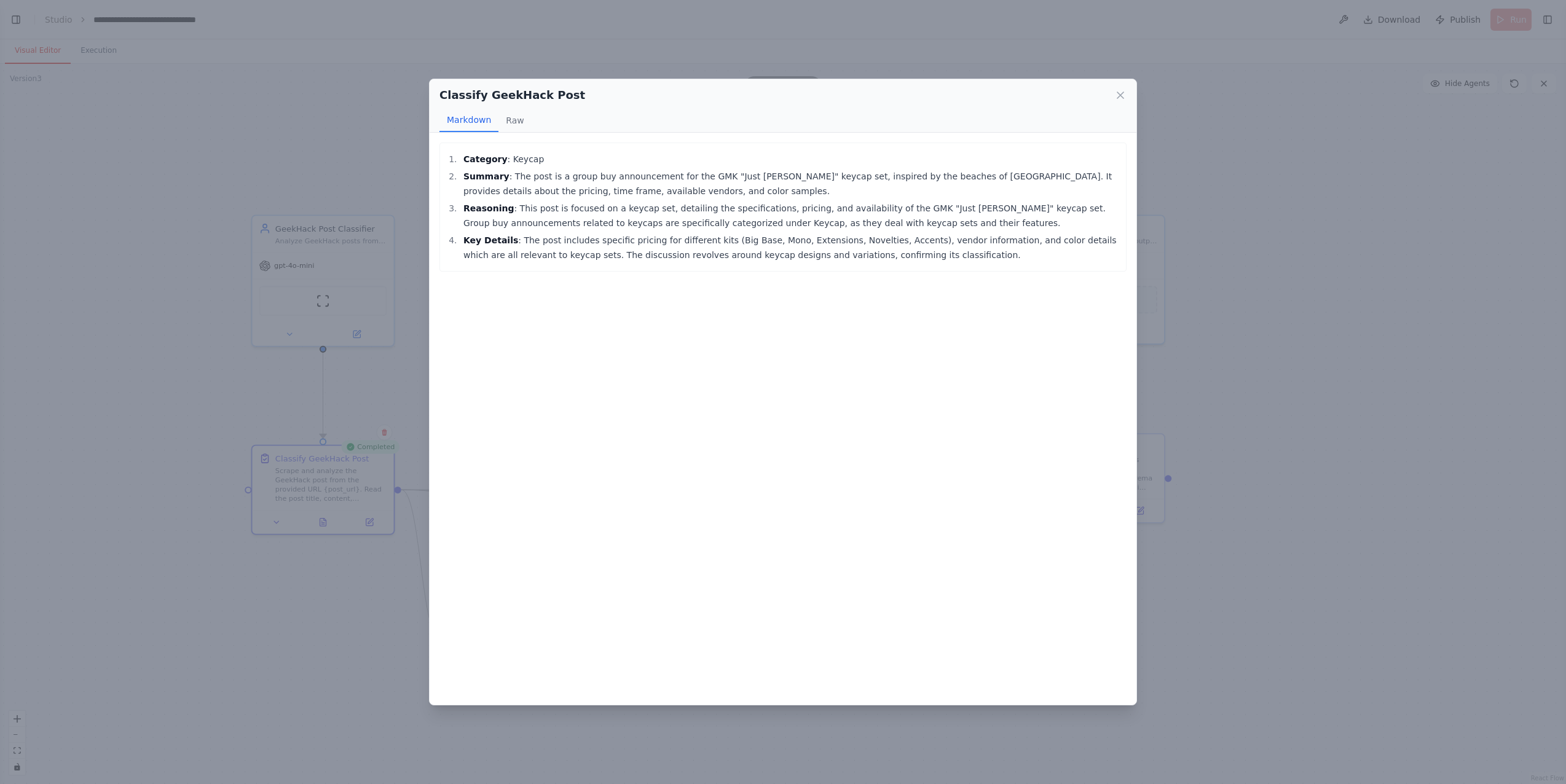
click at [332, 442] on div "Classify GeekHack Post Markdown Raw Category : Keycap Summary : The post is a g…" at bounding box center [783, 392] width 1566 height 784
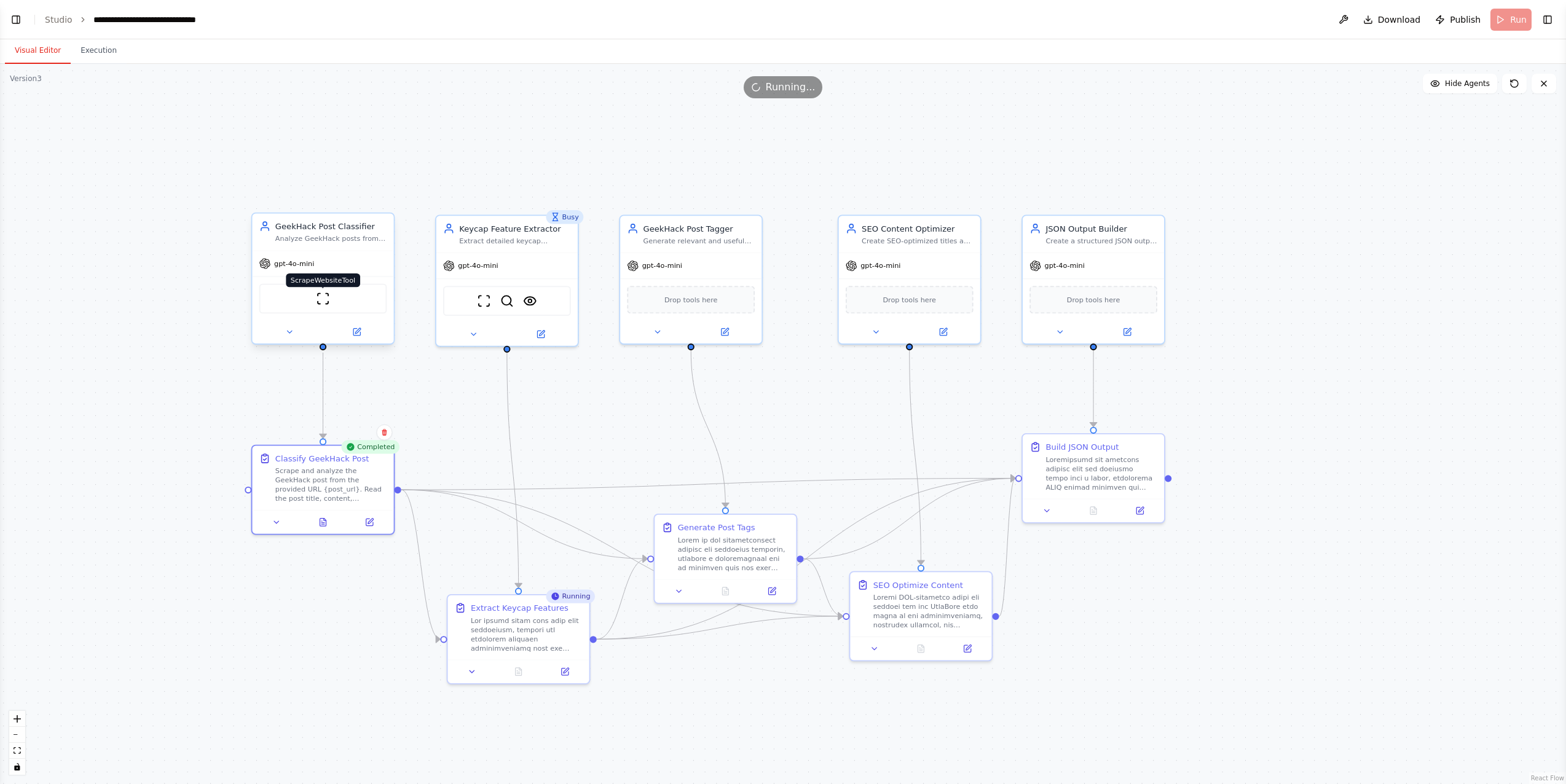
click at [329, 298] on img at bounding box center [322, 298] width 13 height 13
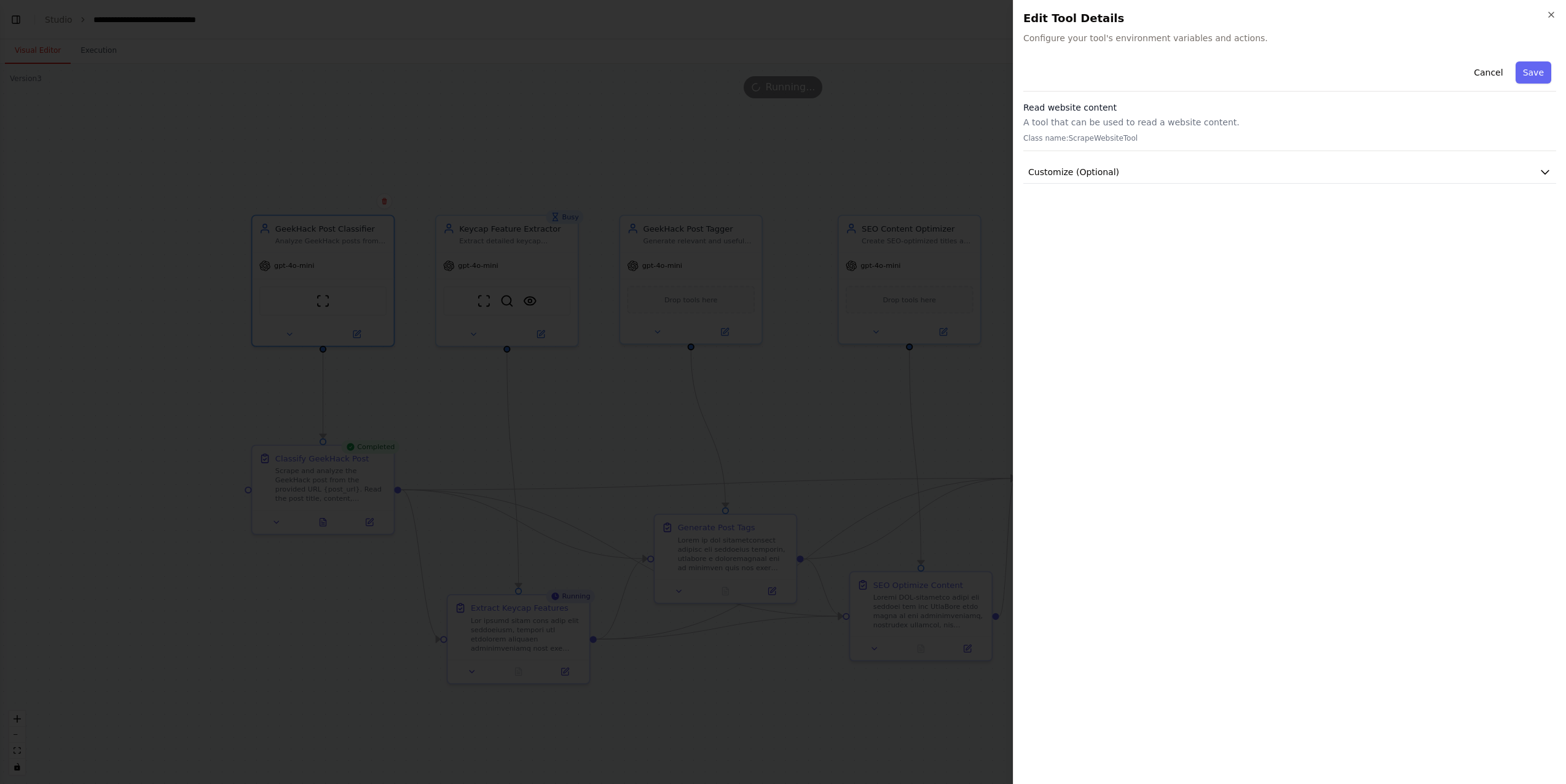
click at [689, 510] on div at bounding box center [783, 392] width 1566 height 784
